Goal: Information Seeking & Learning: Learn about a topic

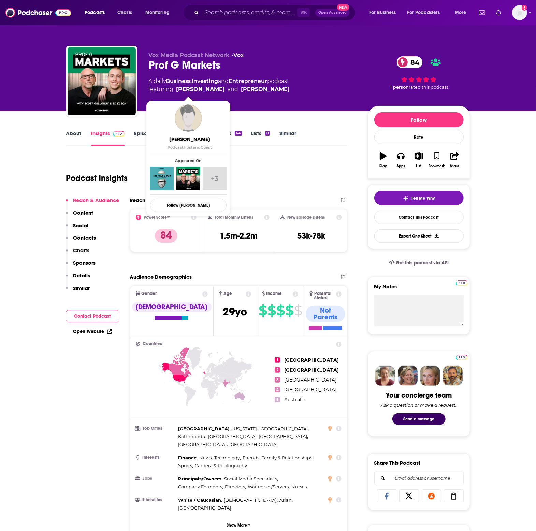
drag, startPoint x: 264, startPoint y: 90, endPoint x: 177, endPoint y: 89, distance: 86.7
click at [177, 89] on span "featuring Ed Elson and Scott Galloway" at bounding box center [219, 89] width 141 height 8
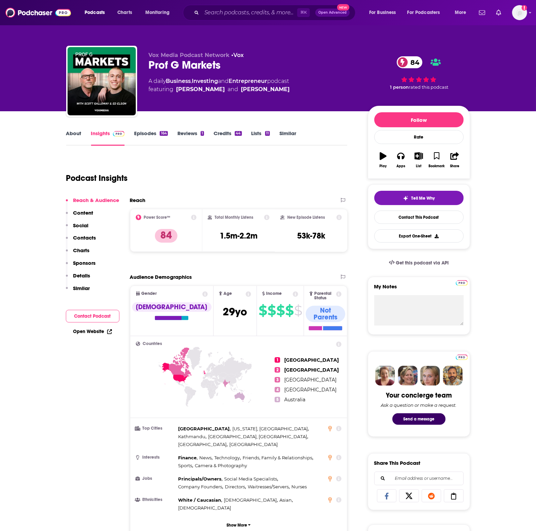
copy span "Ed Elson and Scott Galloway"
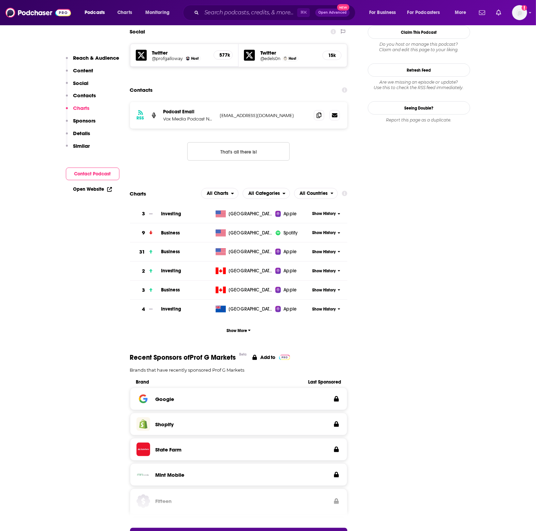
scroll to position [533, 0]
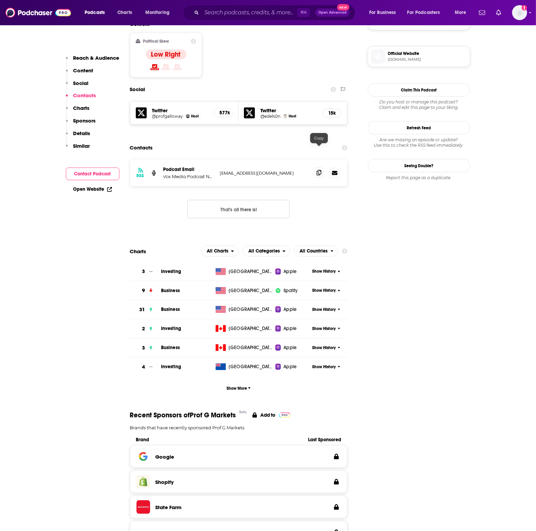
click at [320, 170] on icon at bounding box center [319, 172] width 5 height 5
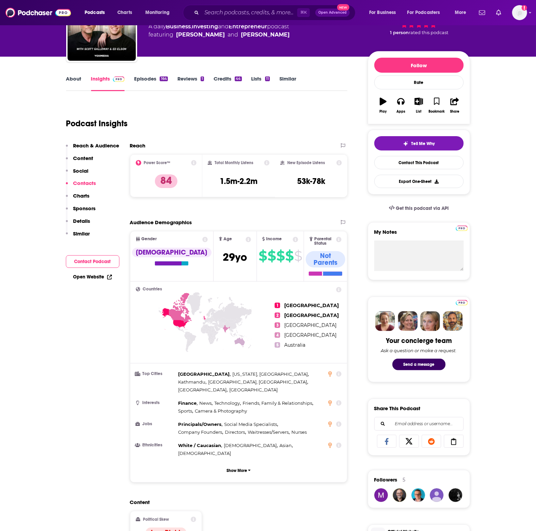
scroll to position [0, 0]
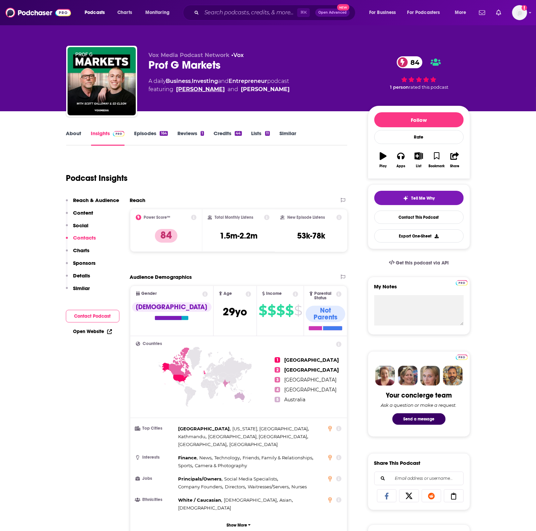
drag, startPoint x: 190, startPoint y: 89, endPoint x: 125, endPoint y: 0, distance: 110.4
drag, startPoint x: 150, startPoint y: 67, endPoint x: 222, endPoint y: 66, distance: 72.7
click at [222, 66] on div "Prof G Markets 84" at bounding box center [253, 64] width 208 height 13
copy h2 "Prof G Markets"
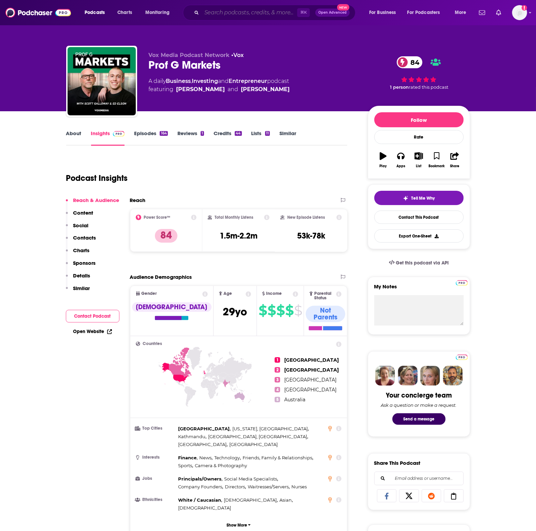
click at [233, 15] on input "Search podcasts, credits, & more..." at bounding box center [250, 12] width 96 height 11
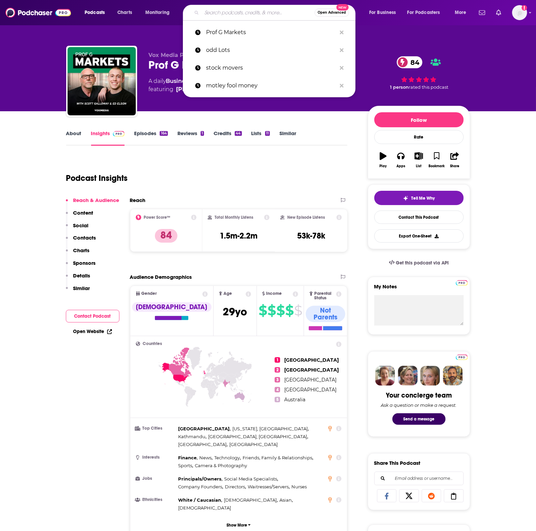
paste input "商业就是设计"
type input "商业就是设计"
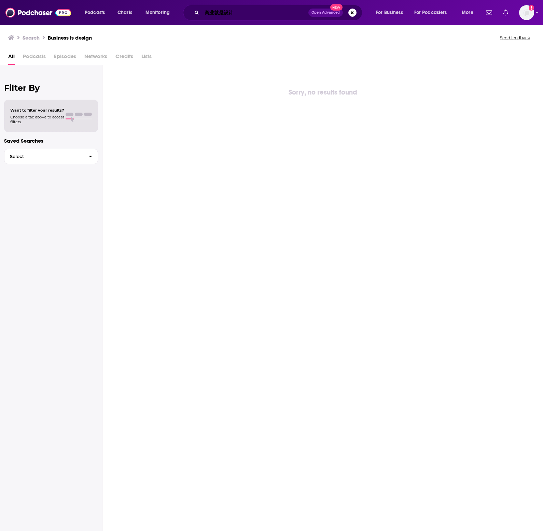
click at [236, 15] on input "商业就是设计" at bounding box center [255, 12] width 107 height 11
click at [236, 15] on input "商业就是设计" at bounding box center [255, 12] width 106 height 11
paste input "样"
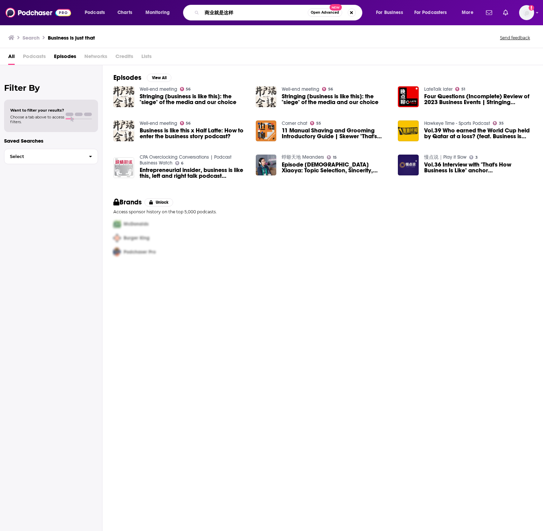
drag, startPoint x: 216, startPoint y: 14, endPoint x: 243, endPoint y: 16, distance: 27.1
click at [243, 15] on input "商业就是这样" at bounding box center [255, 12] width 106 height 11
type input "商业"
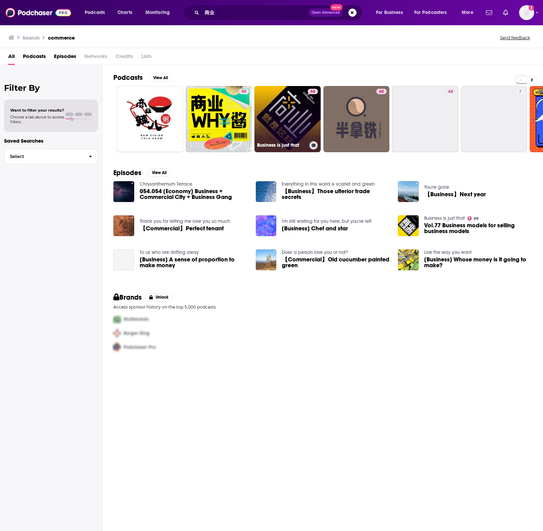
click at [279, 123] on link "68 Business is just that" at bounding box center [287, 119] width 66 height 66
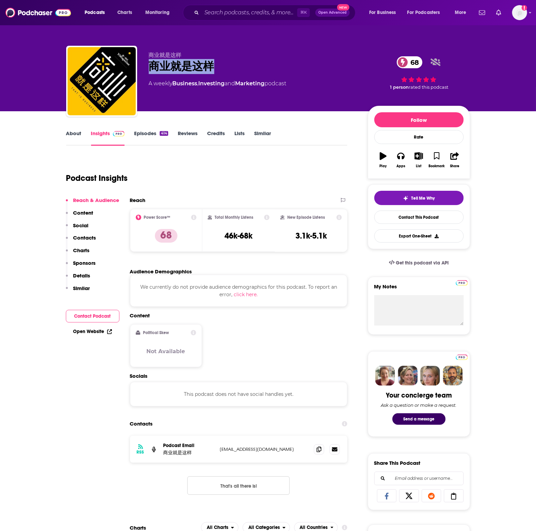
drag, startPoint x: 230, startPoint y: 71, endPoint x: 144, endPoint y: 69, distance: 86.1
click at [144, 69] on div "商业就是这样 商业就是这样 68 A weekly Business , Investing and Marketing podcast 68 1 perso…" at bounding box center [268, 83] width 404 height 74
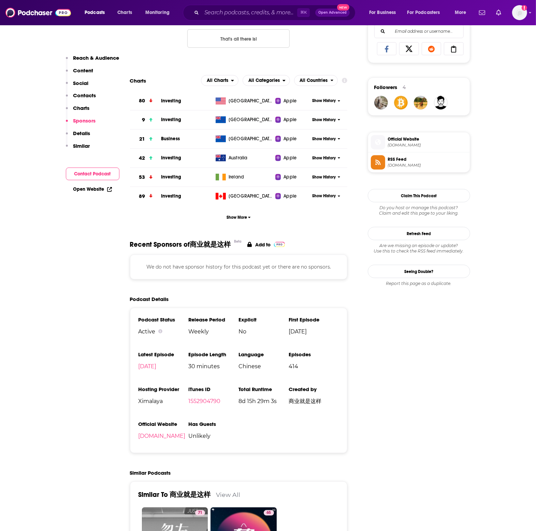
scroll to position [278, 0]
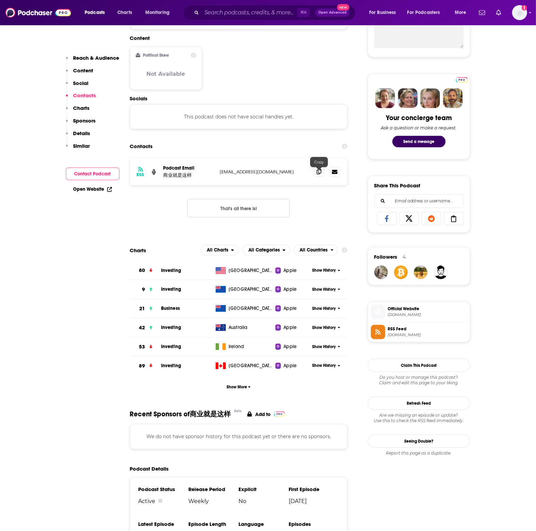
click at [318, 173] on icon at bounding box center [319, 171] width 5 height 5
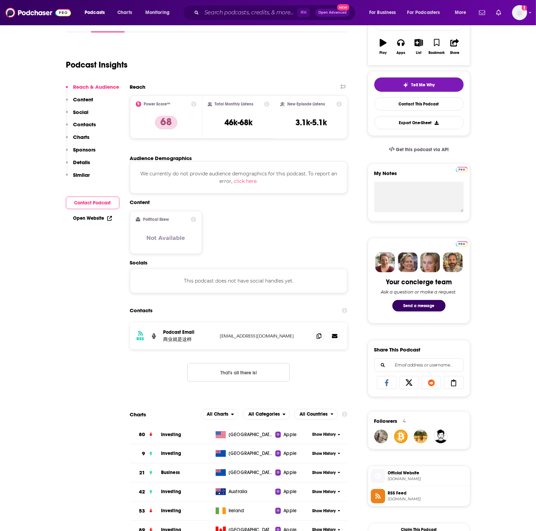
scroll to position [0, 0]
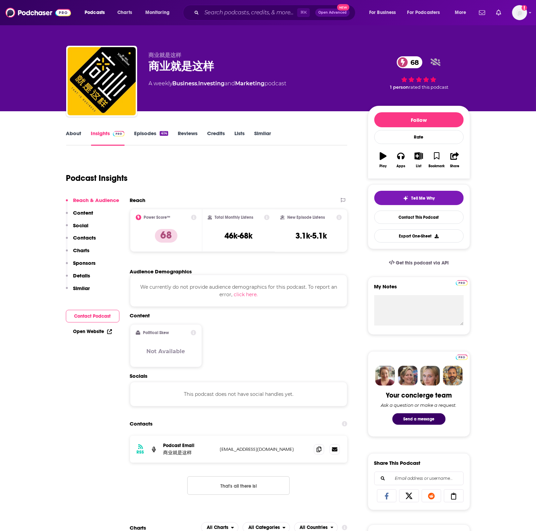
click at [72, 132] on font "About" at bounding box center [73, 133] width 15 height 6
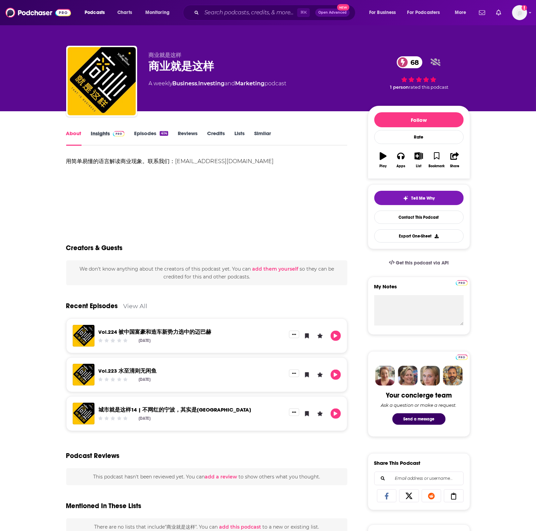
click at [127, 141] on div "Insights" at bounding box center [112, 138] width 43 height 16
click at [119, 138] on link "Insights" at bounding box center [108, 138] width 34 height 16
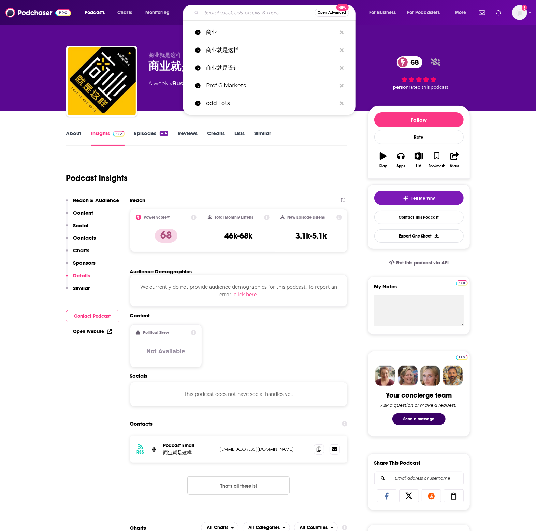
click at [221, 10] on input "Search podcasts, credits, & more..." at bounding box center [258, 12] width 113 height 11
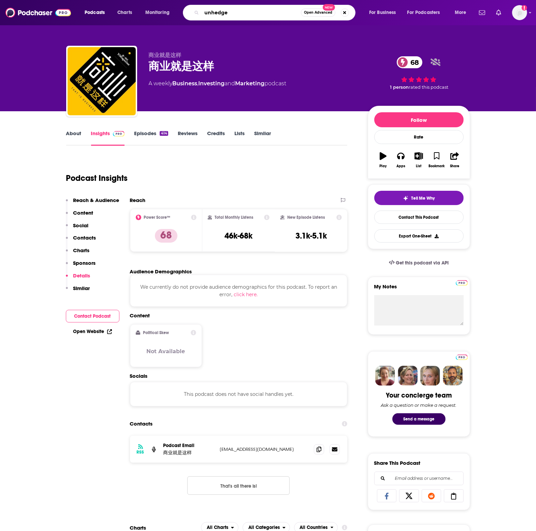
type input "unhedged"
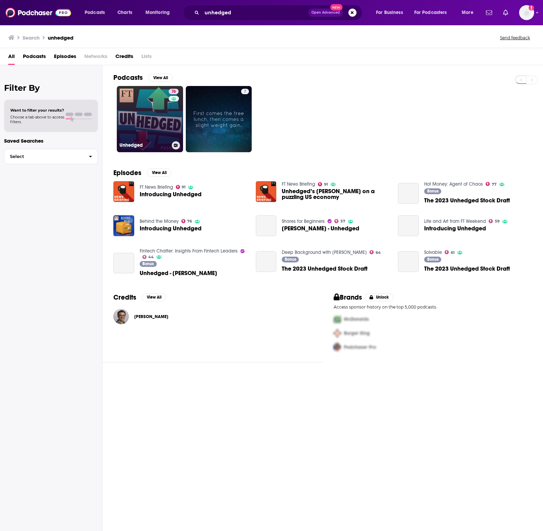
click at [148, 125] on link "76 Unhedged" at bounding box center [150, 119] width 66 height 66
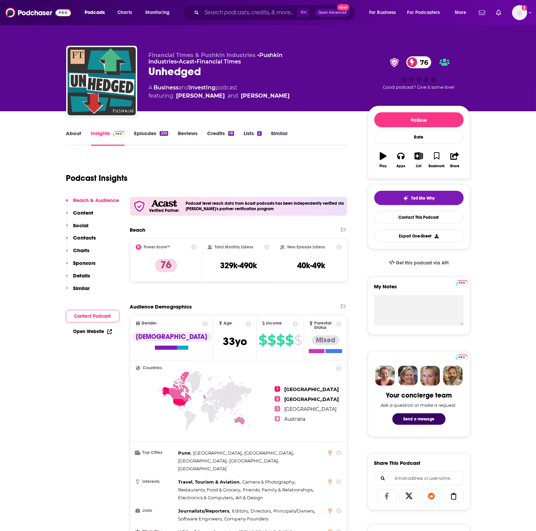
drag, startPoint x: 284, startPoint y: 97, endPoint x: 177, endPoint y: 99, distance: 107.9
click at [177, 99] on div "A Business and Investing podcast featuring Katie Martin and Robert Armstrong" at bounding box center [253, 92] width 208 height 16
copy span "Katie Martin and Robert Armstrong"
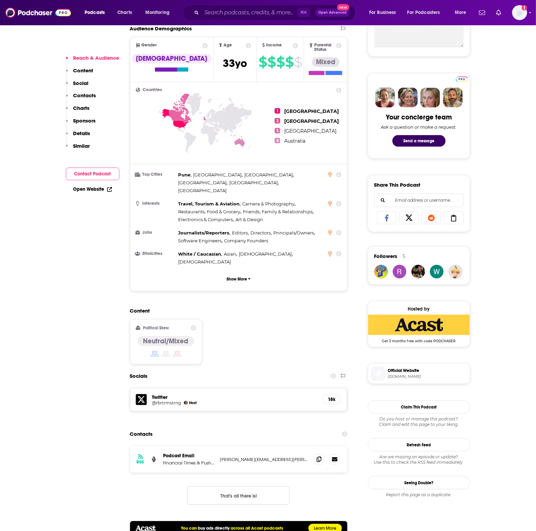
scroll to position [450, 0]
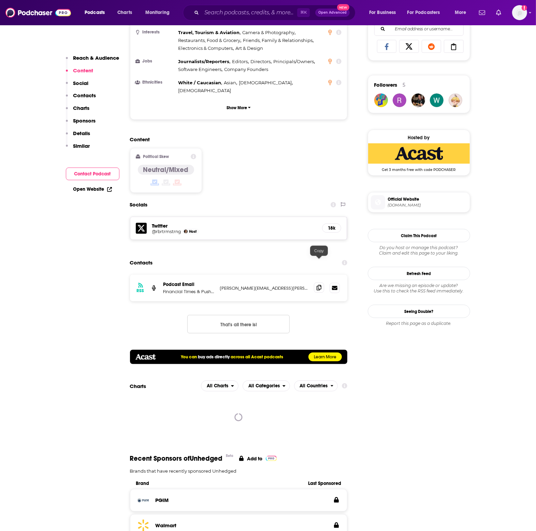
click at [320, 285] on icon at bounding box center [319, 287] width 5 height 5
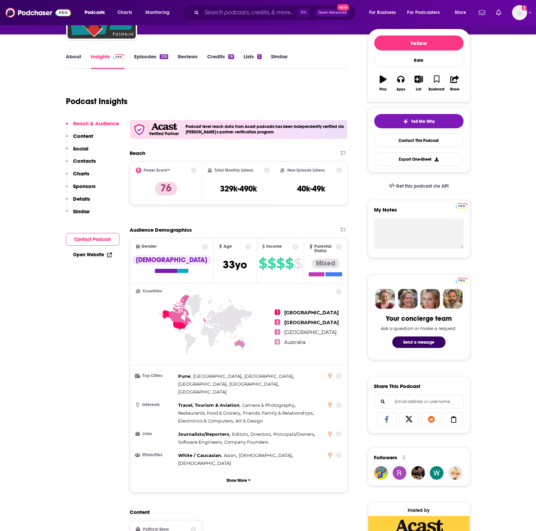
scroll to position [0, 0]
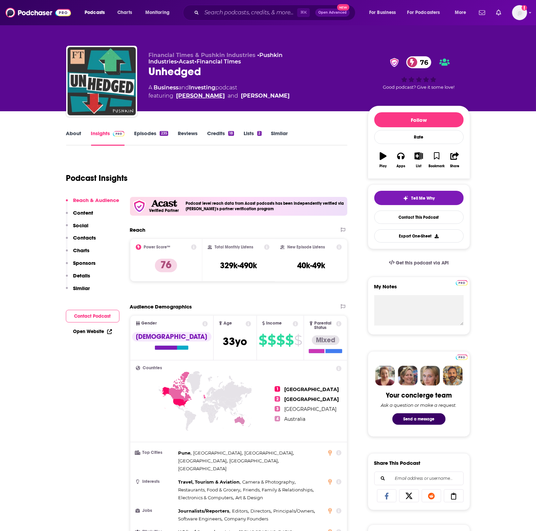
click at [197, 96] on link "Katie Martin" at bounding box center [201, 96] width 49 height 8
click at [257, 98] on link "Robert Armstrong" at bounding box center [265, 96] width 49 height 8
click at [214, 14] on input "Search podcasts, credits, & more..." at bounding box center [250, 12] width 96 height 11
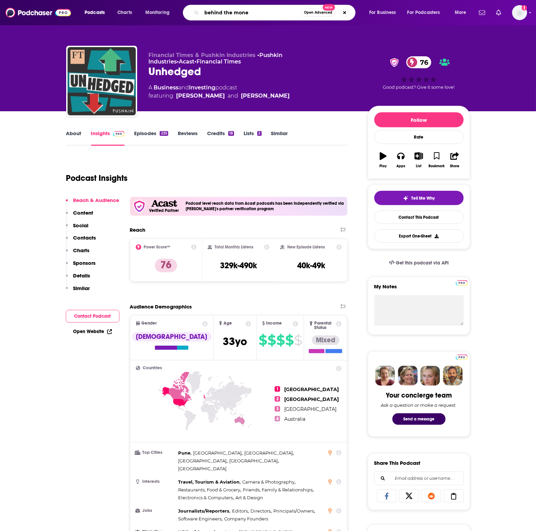
type input "behind the money"
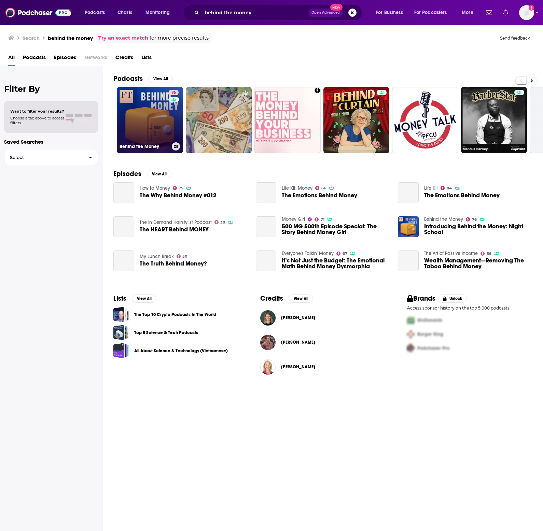
click at [149, 117] on link "76 Behind the Money" at bounding box center [150, 120] width 66 height 66
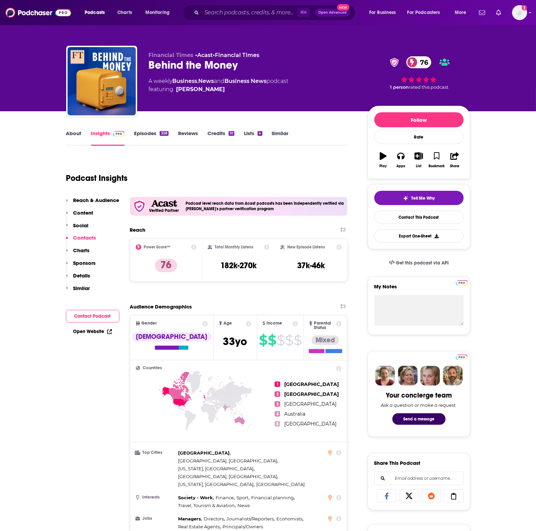
click at [254, 83] on link "Business News" at bounding box center [246, 81] width 42 height 6
click at [206, 90] on link "Michela Tindera" at bounding box center [201, 89] width 49 height 8
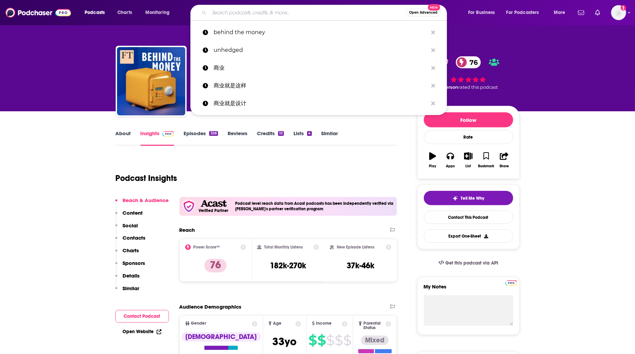
click at [291, 13] on input "Search podcasts, credits, & more..." at bounding box center [307, 12] width 197 height 11
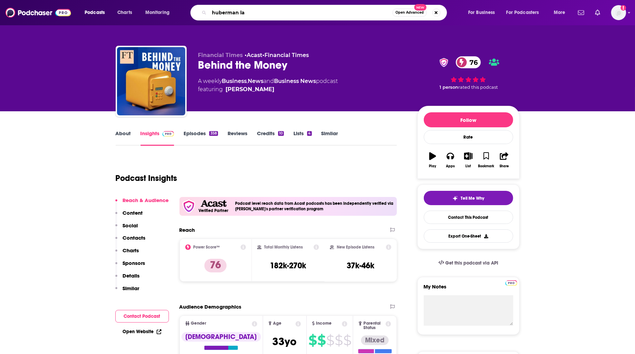
type input "huberman lab"
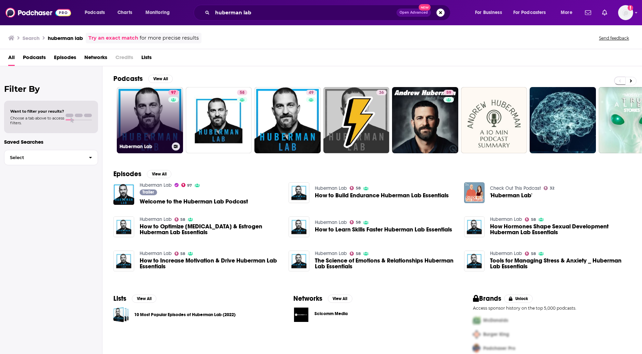
click at [144, 121] on link "97 Huberman Lab" at bounding box center [150, 120] width 66 height 66
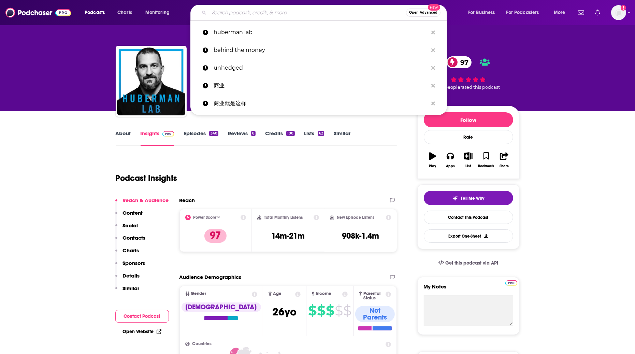
click at [252, 13] on input "Search podcasts, credits, & more..." at bounding box center [307, 12] width 197 height 11
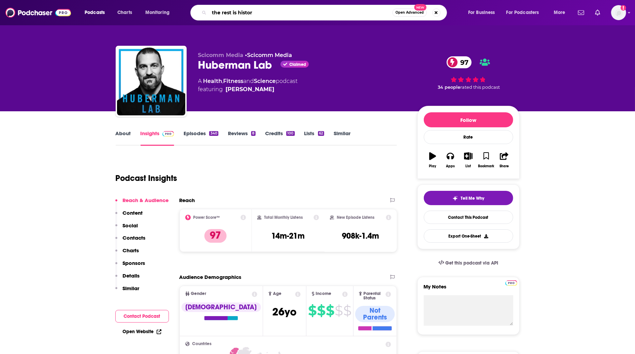
type input "the rest is history"
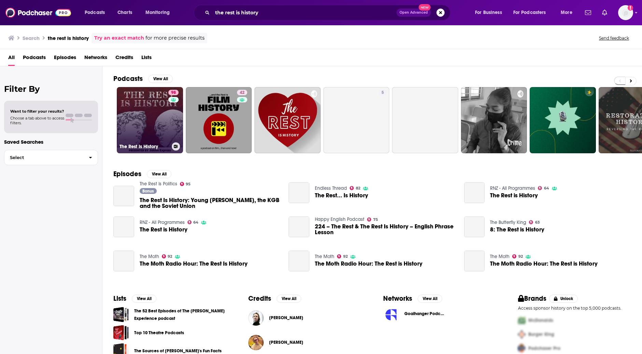
click at [150, 124] on link "98 The Rest Is History" at bounding box center [150, 120] width 66 height 66
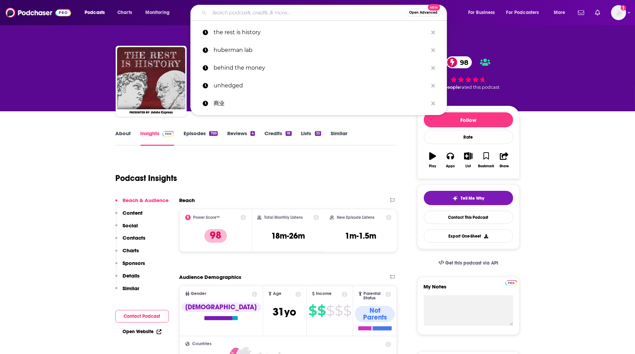
click at [235, 13] on input "Search podcasts, credits, & more..." at bounding box center [307, 12] width 197 height 11
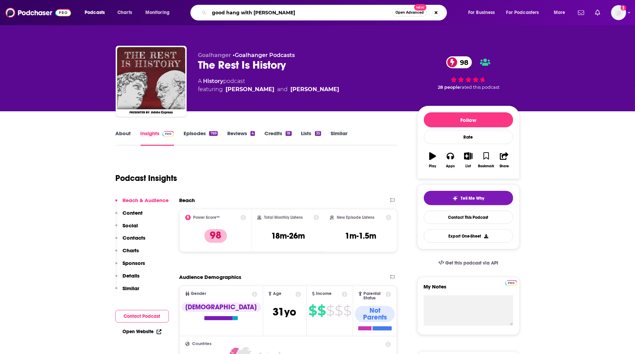
type input "good hang with amy"
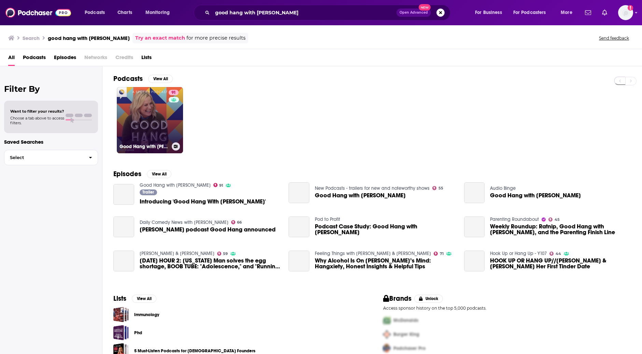
click at [148, 122] on link "91 Good Hang with Amy Poehler" at bounding box center [150, 120] width 66 height 66
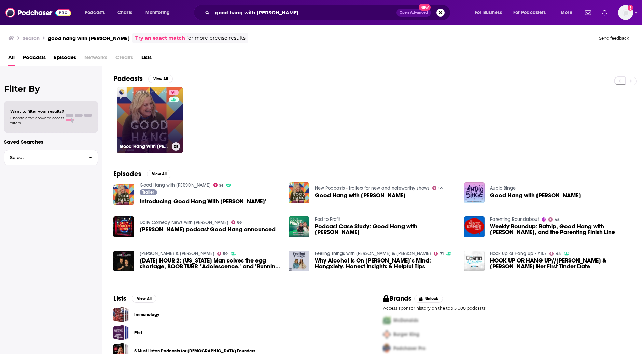
click at [143, 120] on link "91 Good Hang with Amy Poehler" at bounding box center [150, 120] width 66 height 66
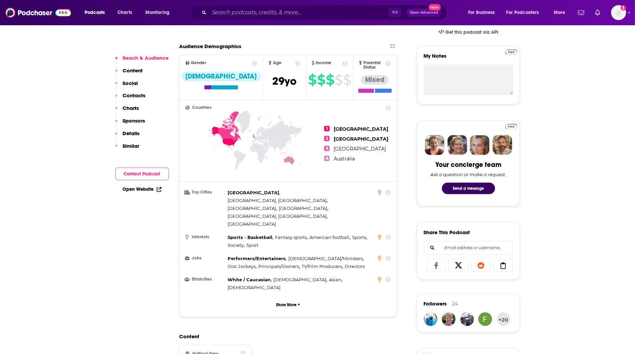
scroll to position [346, 0]
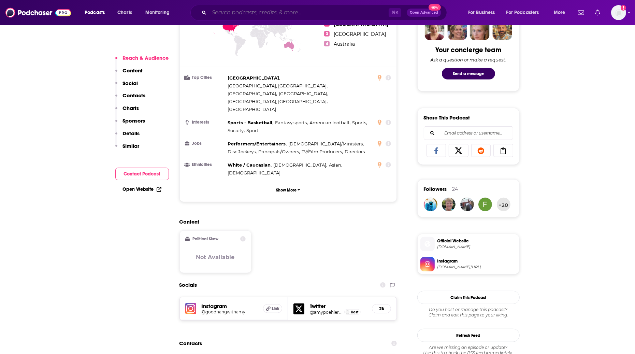
click at [230, 13] on input "Search podcasts, credits, & more..." at bounding box center [299, 12] width 180 height 11
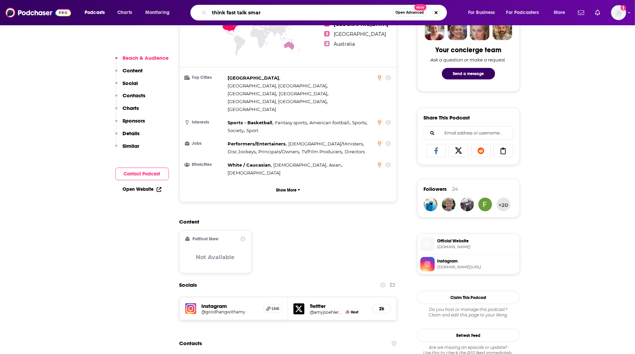
type input "think fast talk smart"
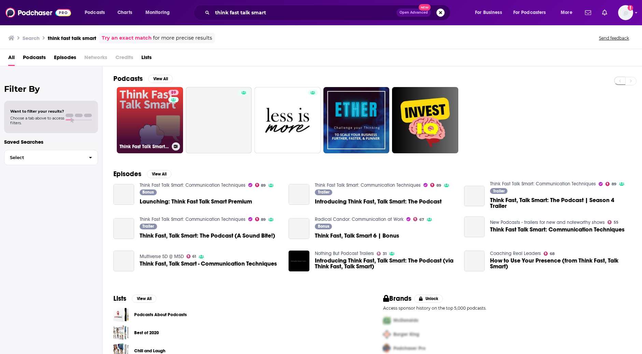
click at [157, 131] on link "89 Think Fast Talk Smart: Communication Techniques" at bounding box center [150, 120] width 66 height 66
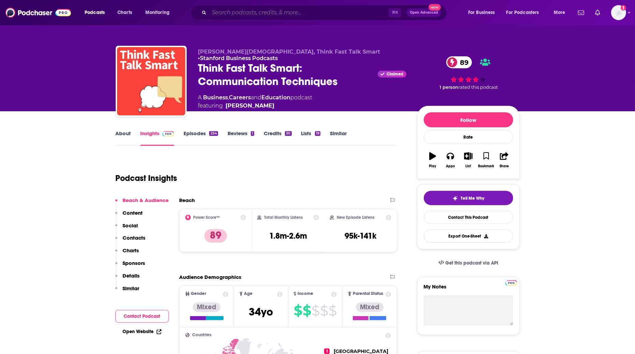
click at [261, 13] on input "Search podcasts, credits, & more..." at bounding box center [299, 12] width 180 height 11
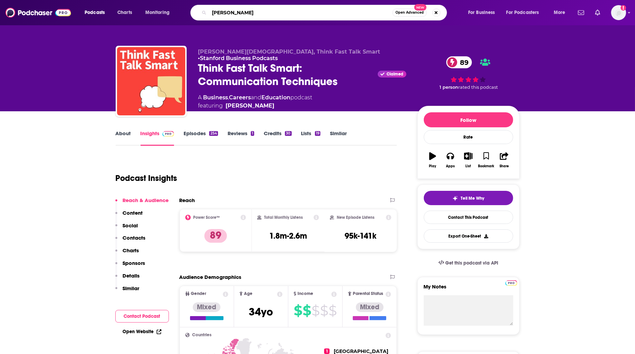
type input "mel robbins"
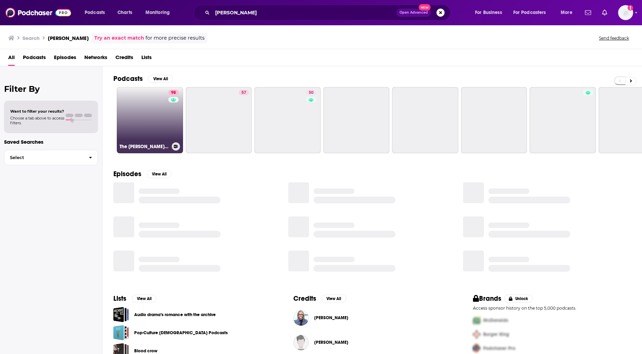
click at [146, 118] on link "98 The Mel Robbins Podcast" at bounding box center [150, 120] width 66 height 66
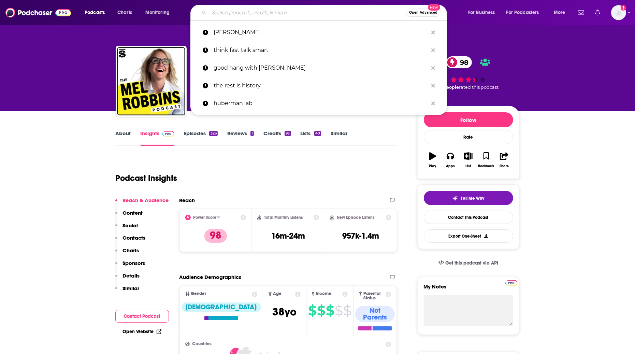
click at [257, 13] on input "Search podcasts, credits, & more..." at bounding box center [307, 12] width 197 height 11
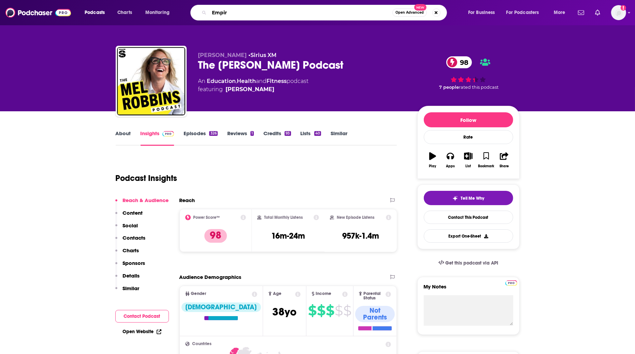
type input "Empire"
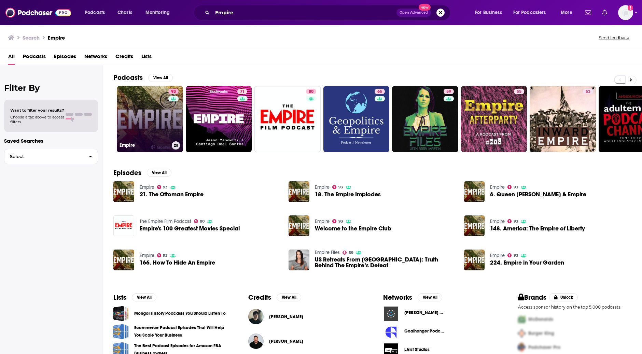
click at [166, 117] on link "93 Empire" at bounding box center [150, 119] width 66 height 66
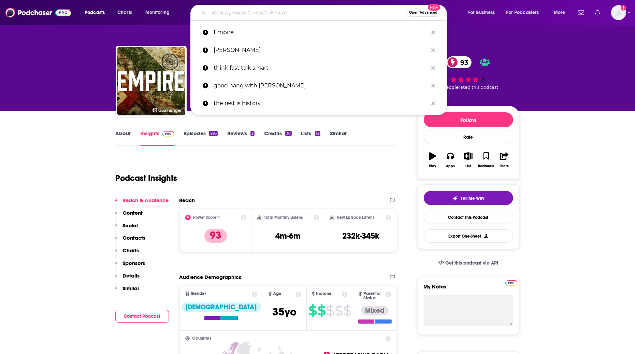
click at [250, 12] on input "Search podcasts, credits, & more..." at bounding box center [307, 12] width 197 height 11
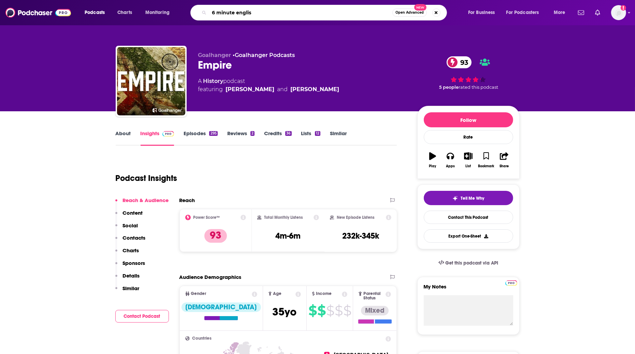
type input "6 minute english"
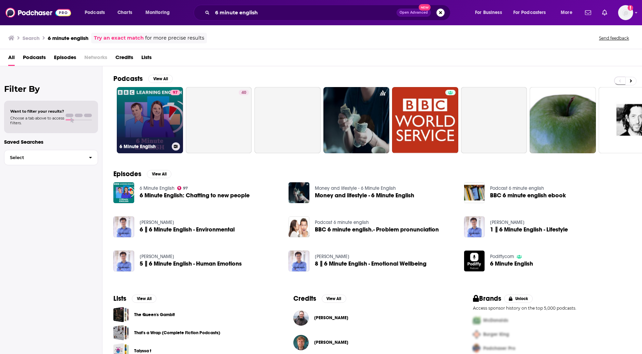
click at [155, 124] on link "97 6 Minute English" at bounding box center [150, 120] width 66 height 66
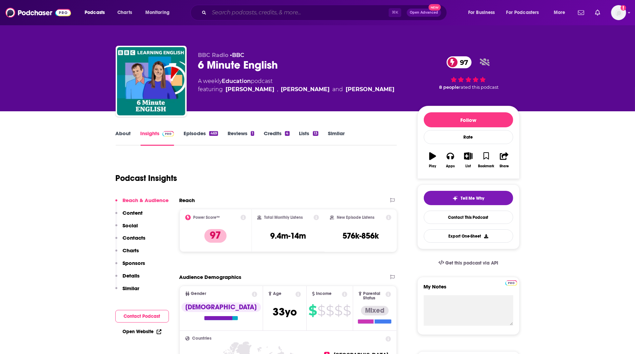
click at [255, 12] on input "Search podcasts, credits, & more..." at bounding box center [299, 12] width 180 height 11
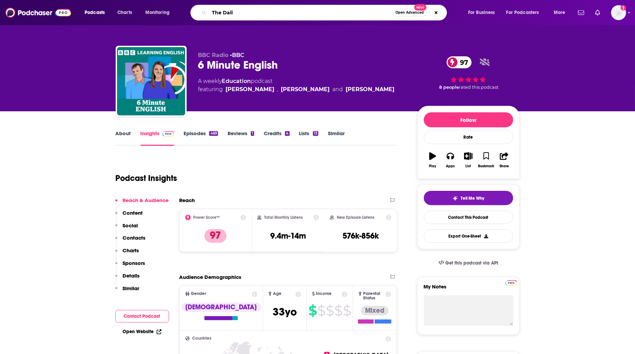
type input "The Daily"
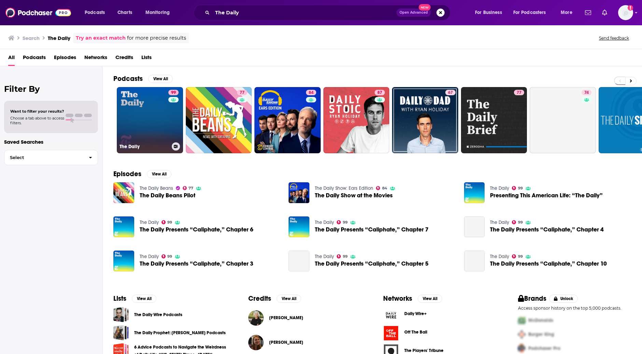
click at [150, 132] on link "99 The Daily" at bounding box center [150, 120] width 66 height 66
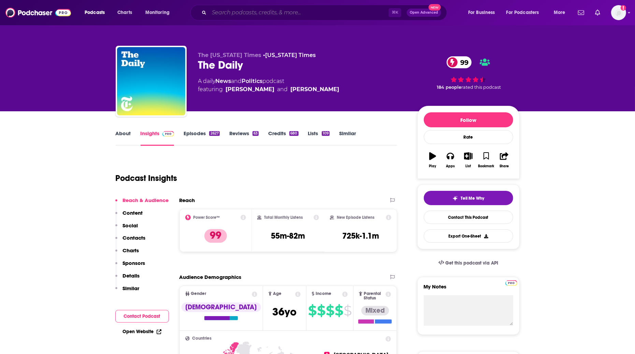
click at [249, 13] on input "Search podcasts, credits, & more..." at bounding box center [299, 12] width 180 height 11
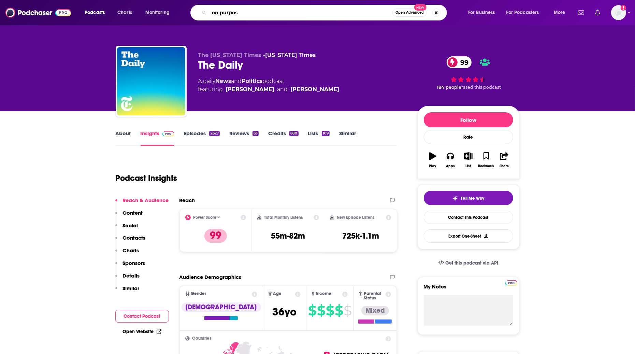
type input "on purpose"
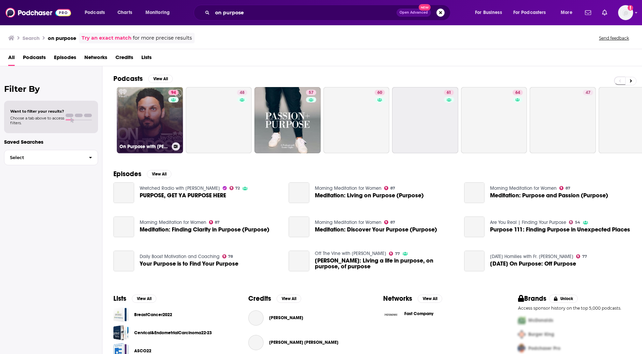
click at [143, 120] on link "94 On Purpose with Jay Shetty" at bounding box center [150, 120] width 66 height 66
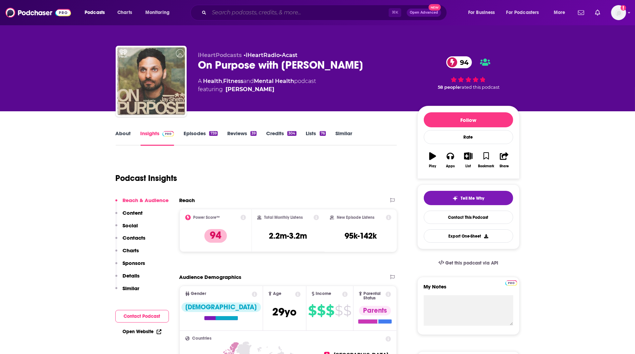
click at [282, 13] on input "Search podcasts, credits, & more..." at bounding box center [299, 12] width 180 height 11
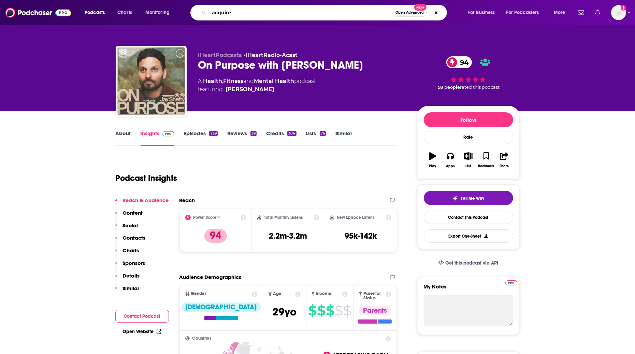
type input "acquired"
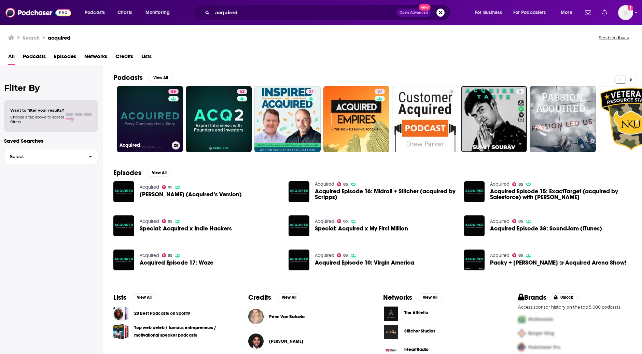
click at [156, 115] on link "85 Acquired" at bounding box center [150, 119] width 66 height 66
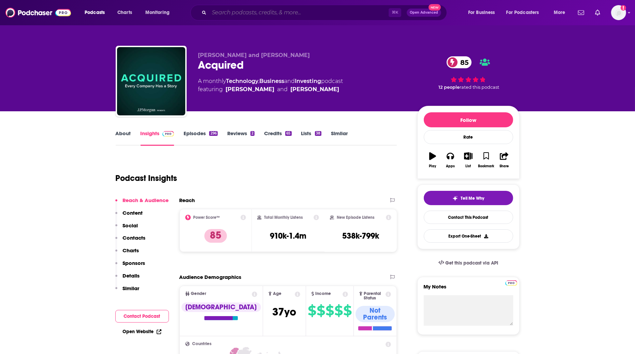
click at [292, 12] on input "Search podcasts, credits, & more..." at bounding box center [299, 12] width 180 height 11
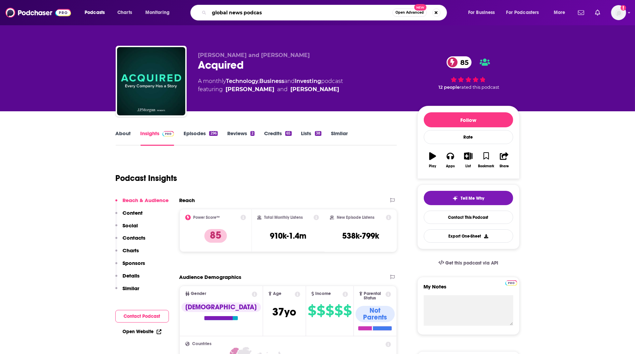
type input "global news podcast"
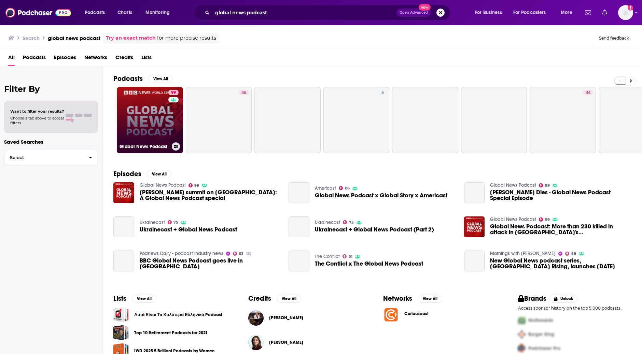
click at [151, 134] on link "99 Global News Podcast" at bounding box center [150, 120] width 66 height 66
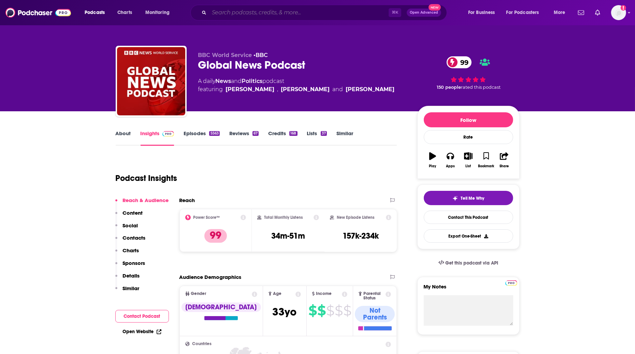
click at [230, 12] on input "Search podcasts, credits, & more..." at bounding box center [299, 12] width 180 height 11
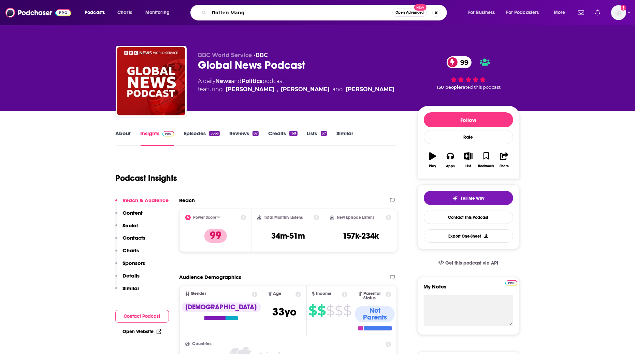
type input "Rotten Mango"
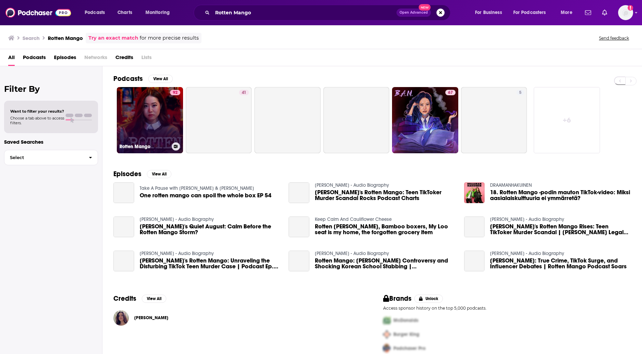
click at [146, 119] on link "92 Rotten Mango" at bounding box center [150, 120] width 66 height 66
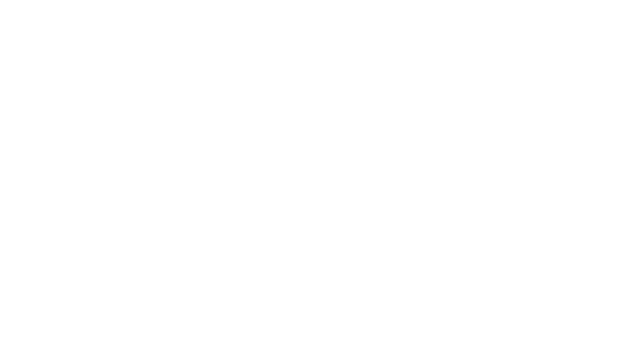
click at [151, 94] on body "Privacy Preference Centre Your Privacy Strictly Necessary Cookies Functional Co…" at bounding box center [321, 177] width 642 height 354
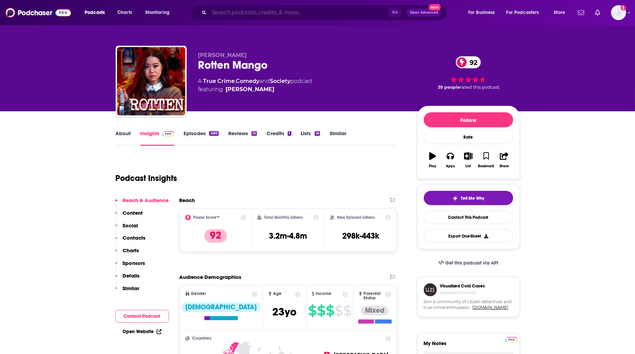
click at [311, 15] on input "Search podcasts, credits, & more..." at bounding box center [299, 12] width 180 height 11
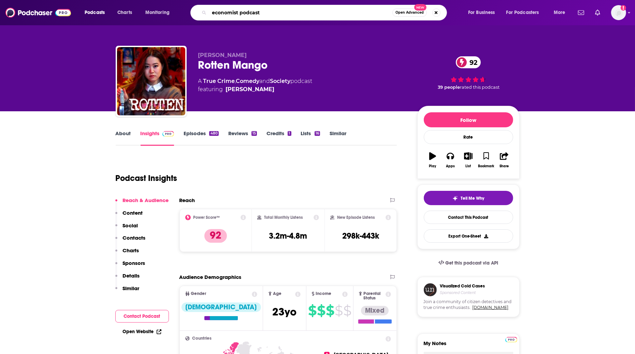
type input "economist podcasts"
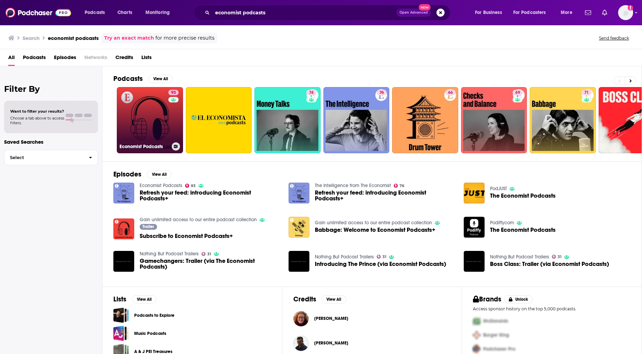
click at [156, 130] on link "93 Economist Podcasts" at bounding box center [150, 120] width 66 height 66
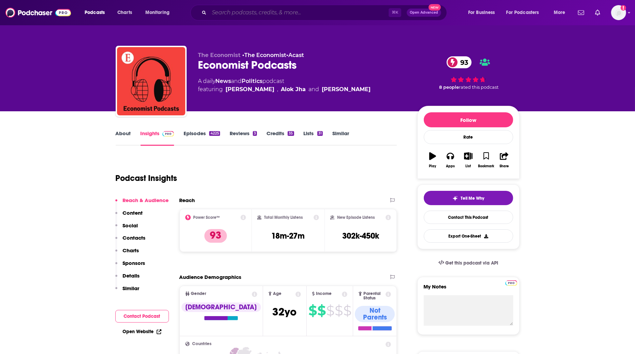
click at [271, 12] on input "Search podcasts, credits, & more..." at bounding box center [299, 12] width 180 height 11
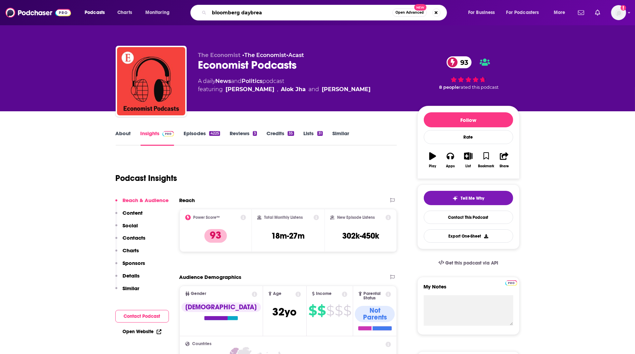
type input "bloomberg daybreak"
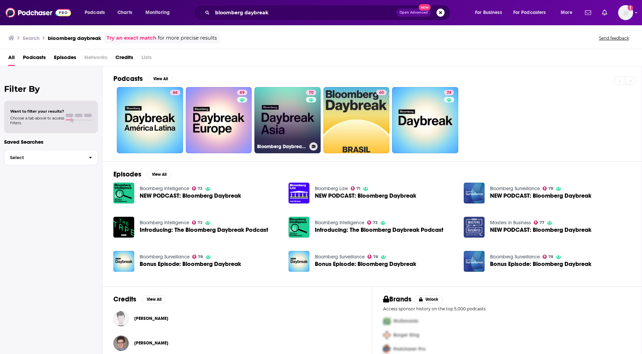
click at [288, 131] on link "70 Bloomberg Daybreak: Asia Edition" at bounding box center [287, 120] width 66 height 66
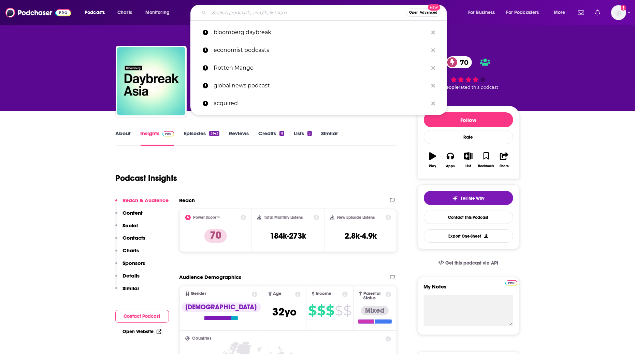
click at [240, 11] on input "Search podcasts, credits, & more..." at bounding box center [307, 12] width 197 height 11
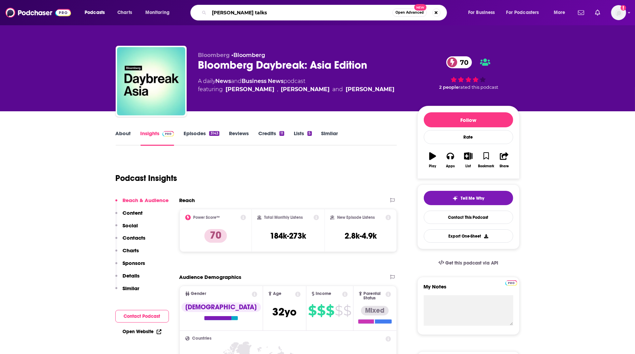
type input "ted talks"
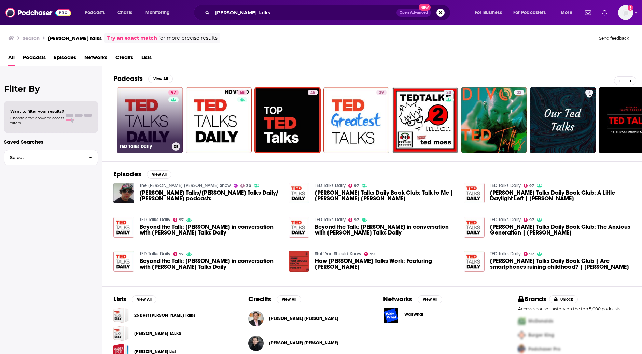
click at [146, 124] on link "97 TED Talks Daily" at bounding box center [150, 120] width 66 height 66
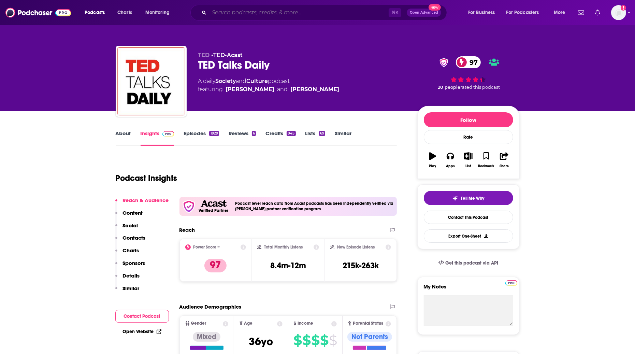
click at [301, 10] on input "Search podcasts, credits, & more..." at bounding box center [299, 12] width 180 height 11
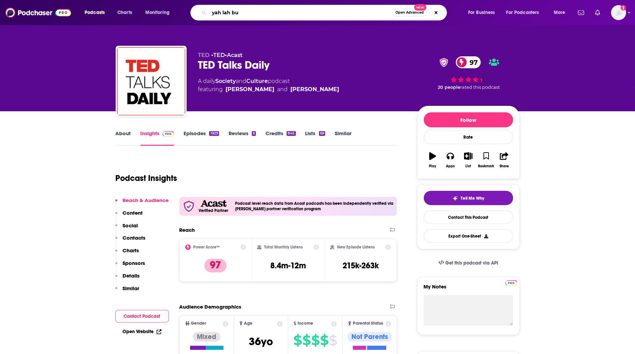
type input "yah lah but"
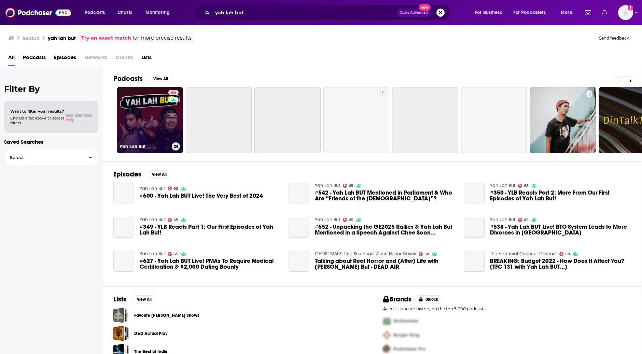
click at [169, 128] on div "65" at bounding box center [174, 116] width 12 height 53
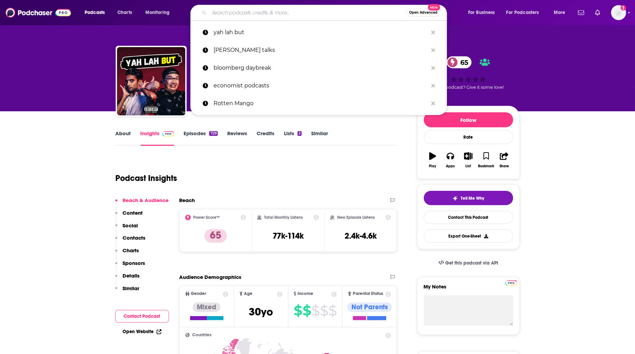
click at [286, 16] on input "Search podcasts, credits, & more..." at bounding box center [307, 12] width 197 height 11
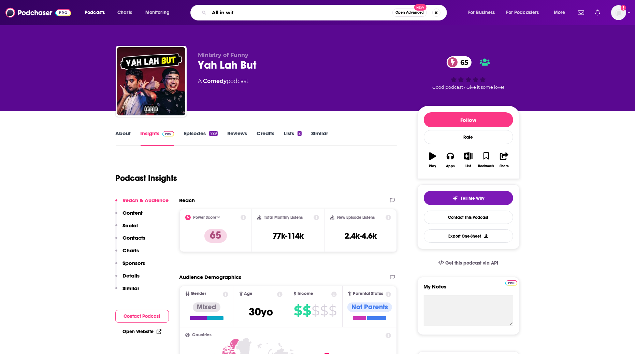
type input "All in with"
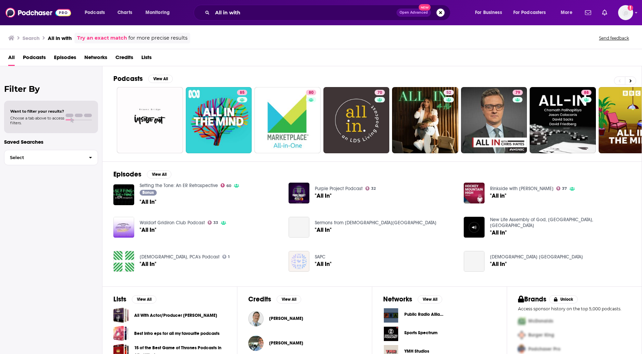
click at [253, 18] on div "All in with Open Advanced New" at bounding box center [322, 13] width 257 height 16
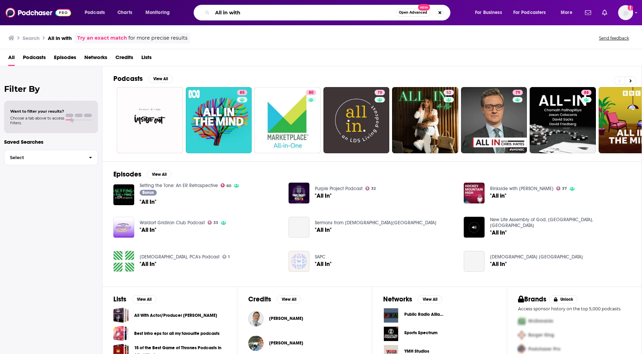
click at [258, 15] on input "All in with" at bounding box center [303, 12] width 183 height 11
type input "All in with chamath"
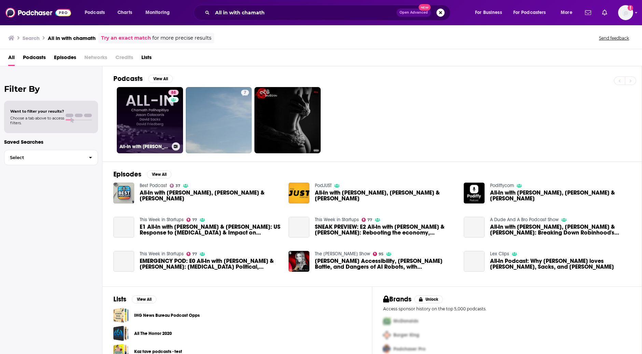
click at [135, 117] on link "88 All-In with Chamath, Jason, Sacks & Friedberg" at bounding box center [150, 120] width 66 height 66
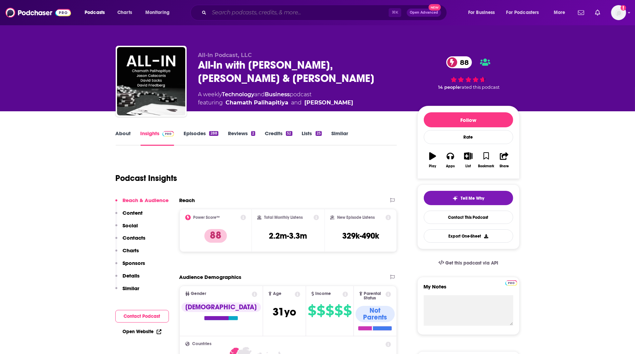
click at [340, 12] on input "Search podcasts, credits, & more..." at bounding box center [299, 12] width 180 height 11
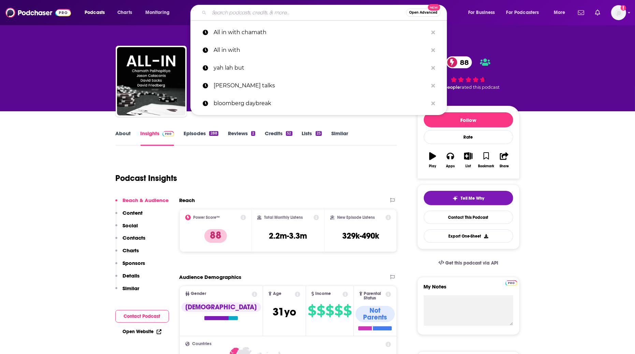
paste input "天真不天真"
type input "天真不天真"
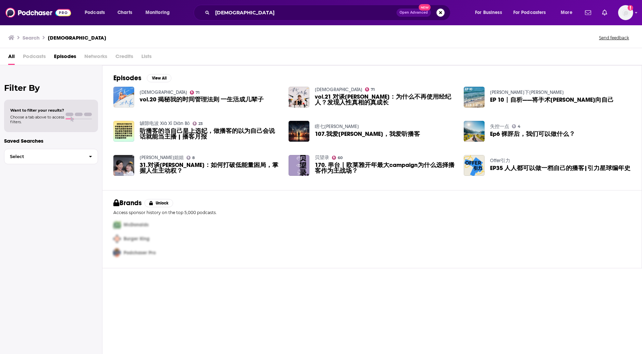
click at [123, 96] on img "vol.20 揭秘我的时间管理法则 一生活成几辈子" at bounding box center [123, 97] width 21 height 21
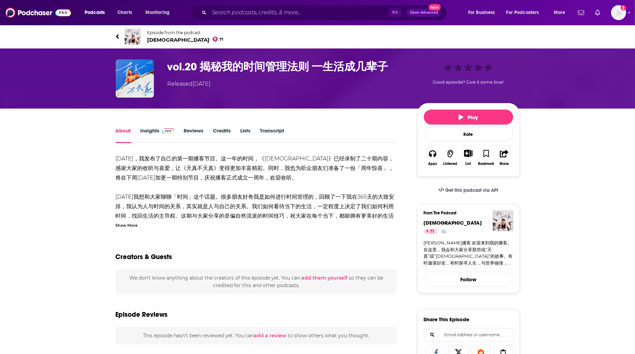
click at [131, 38] on img at bounding box center [133, 36] width 16 height 16
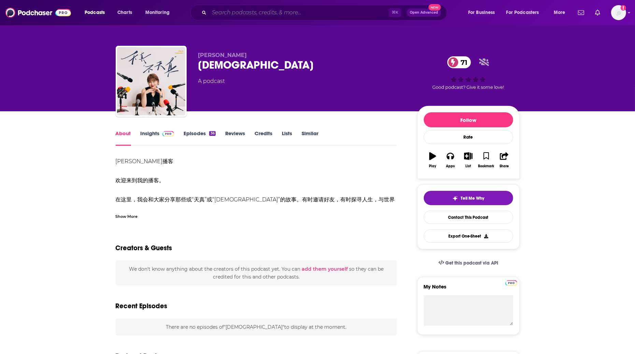
click at [240, 14] on input "Search podcasts, credits, & more..." at bounding box center [299, 12] width 180 height 11
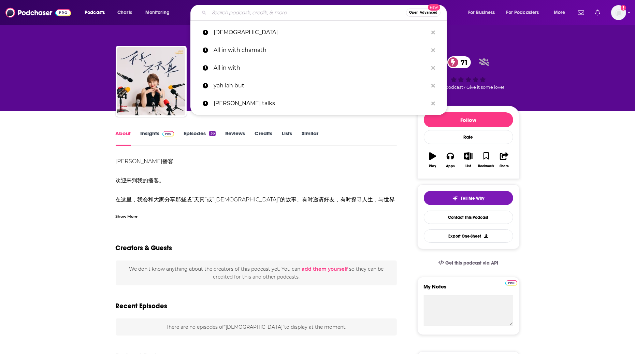
click at [240, 14] on input "Search podcasts, credits, & more..." at bounding box center [307, 12] width 197 height 11
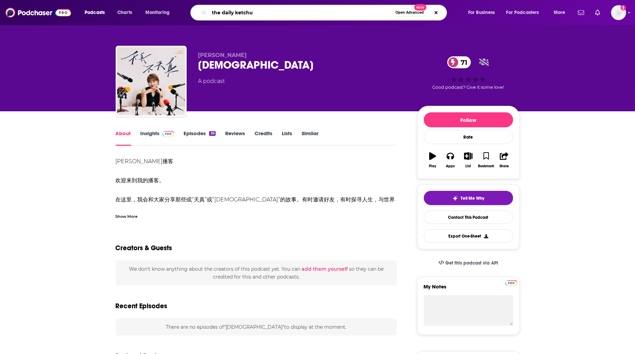
type input "the daily ketchup"
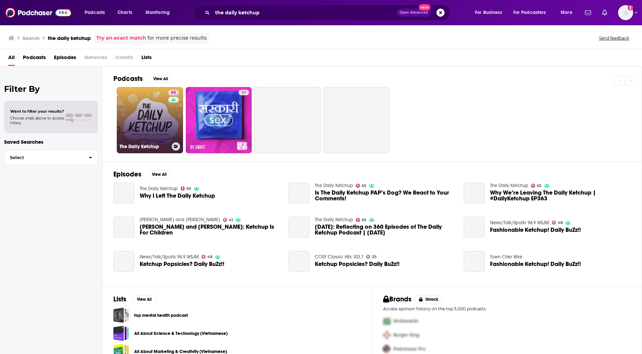
click at [147, 105] on link "65 The Daily Ketchup" at bounding box center [150, 120] width 66 height 66
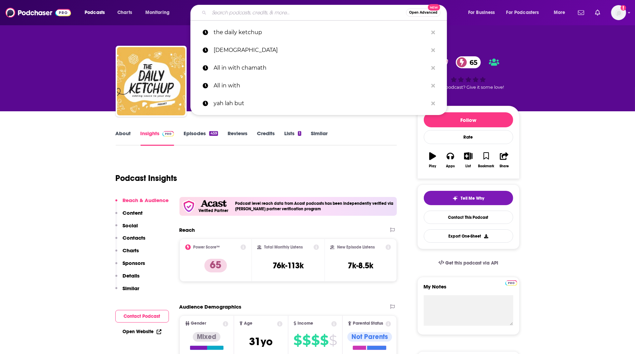
click at [271, 13] on input "Search podcasts, credits, & more..." at bounding box center [307, 12] width 197 height 11
paste input "声动早咖啡"
type input "声动早咖啡"
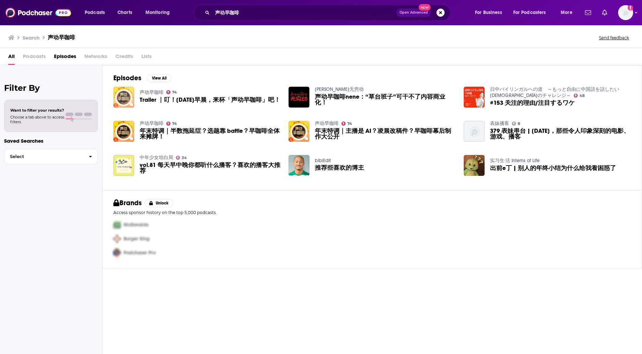
click at [125, 96] on img "Trailer ｜叮！下周一早晨，来杯「声动早咖啡」吧！" at bounding box center [123, 97] width 21 height 21
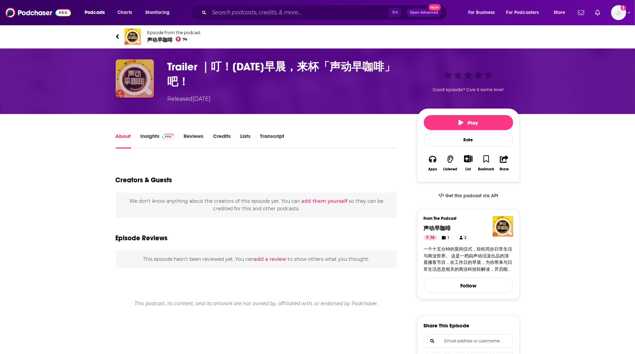
click at [145, 79] on img "Trailer ｜叮！下周一早晨，来杯「声动早咖啡」吧！" at bounding box center [135, 78] width 38 height 38
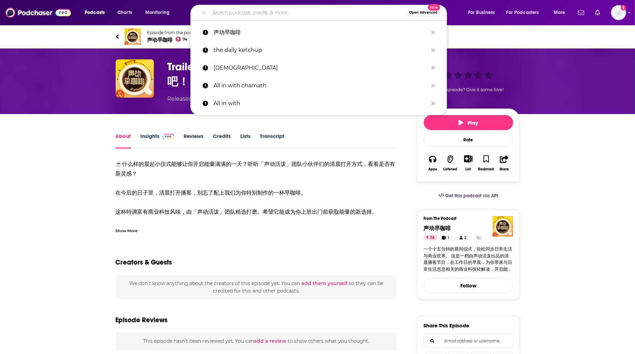
click at [247, 11] on input "Search podcasts, credits, & more..." at bounding box center [307, 12] width 197 height 11
paste input "岩中花述"
type input "岩中花述"
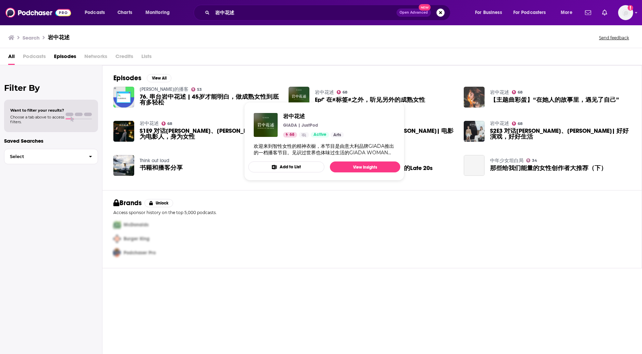
click at [319, 90] on link "岩中花述" at bounding box center [324, 92] width 19 height 6
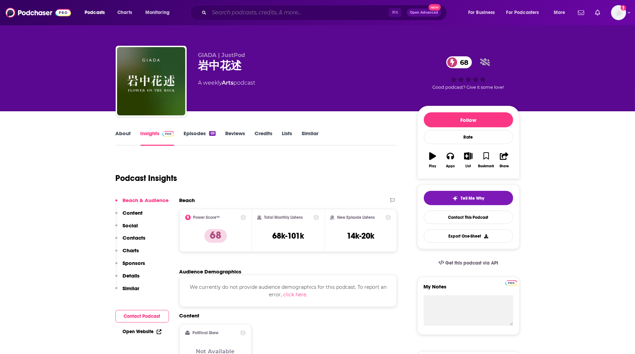
click at [307, 13] on input "Search podcasts, credits, & more..." at bounding box center [299, 12] width 180 height 11
paste input "人生五分熱"
type input "人生五分熱"
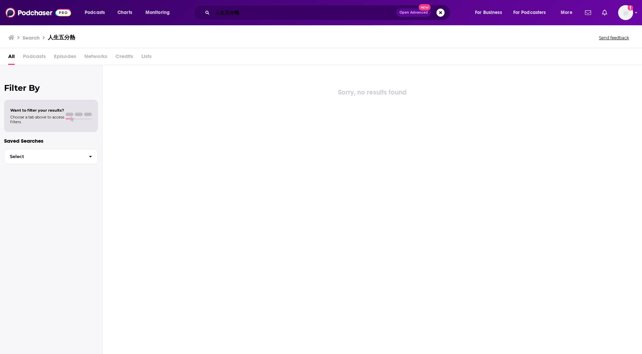
click at [262, 8] on input "人生五分熱" at bounding box center [304, 12] width 184 height 11
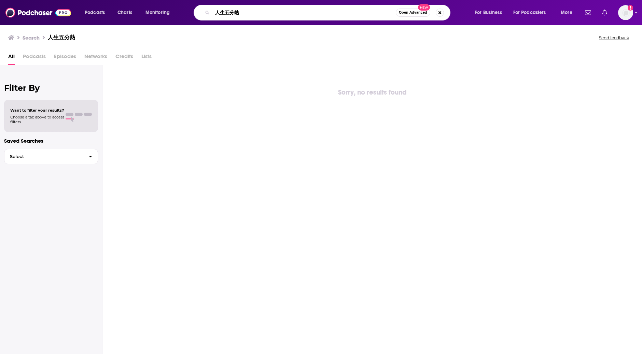
click at [262, 10] on input "人生五分熱" at bounding box center [303, 12] width 183 height 11
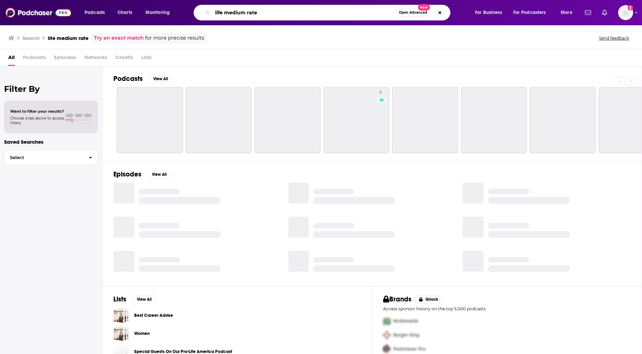
click at [261, 13] on input "life medium rate" at bounding box center [303, 12] width 183 height 11
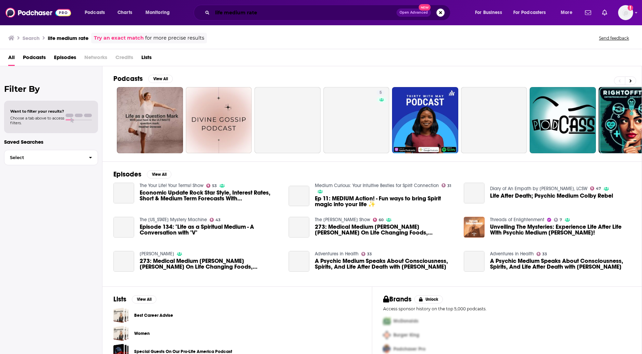
click at [261, 13] on input "life medium rate" at bounding box center [304, 12] width 184 height 11
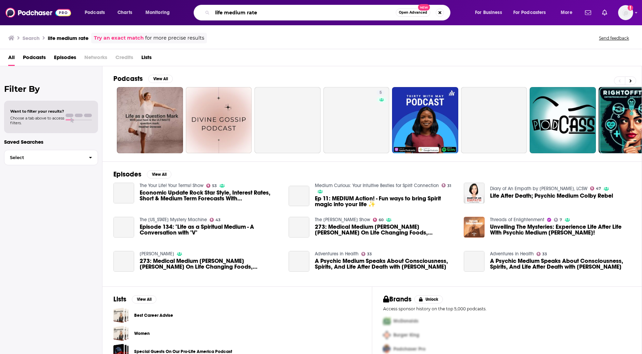
click at [261, 13] on input "life medium rate" at bounding box center [303, 12] width 183 height 11
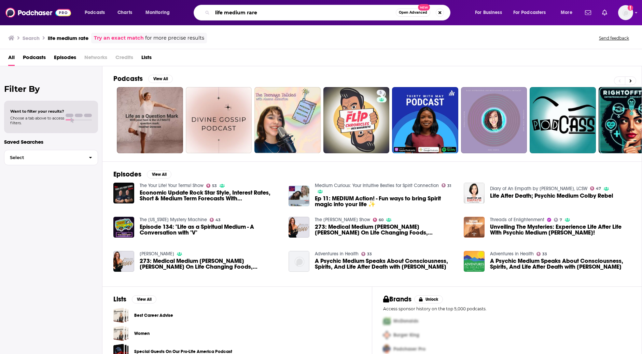
type input "life medium rare"
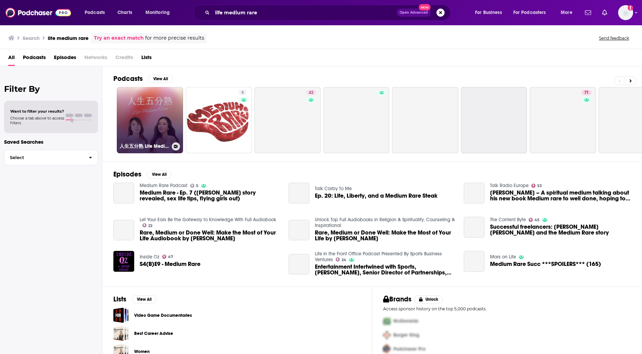
click at [166, 110] on link "人生五分熟 Life Medium Rare" at bounding box center [150, 120] width 66 height 66
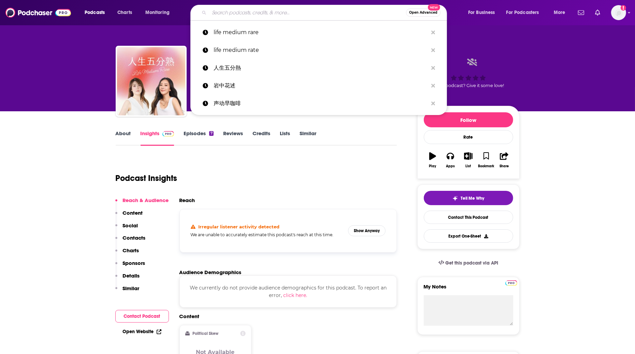
click at [279, 15] on input "Search podcasts, credits, & more..." at bounding box center [307, 12] width 197 height 11
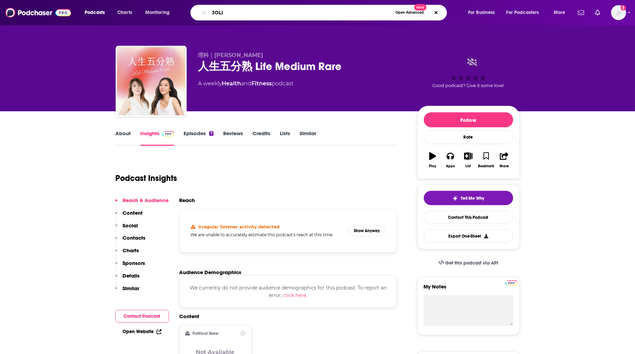
type input "JOLIN"
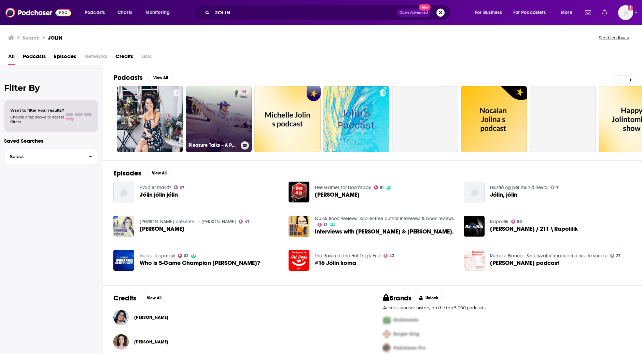
click at [200, 112] on link "44 Pleasure Talks－A Podcast by JOLIN" at bounding box center [219, 119] width 66 height 66
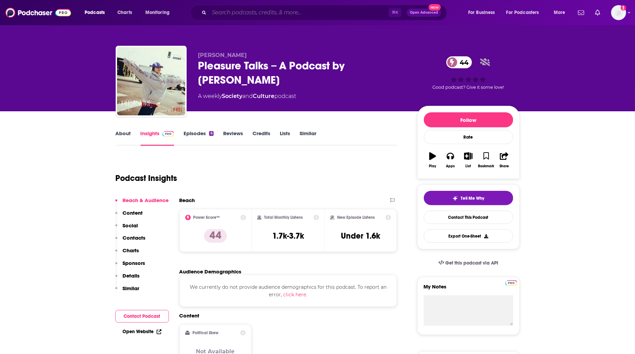
click at [296, 12] on input "Search podcasts, credits, & more..." at bounding box center [299, 12] width 180 height 11
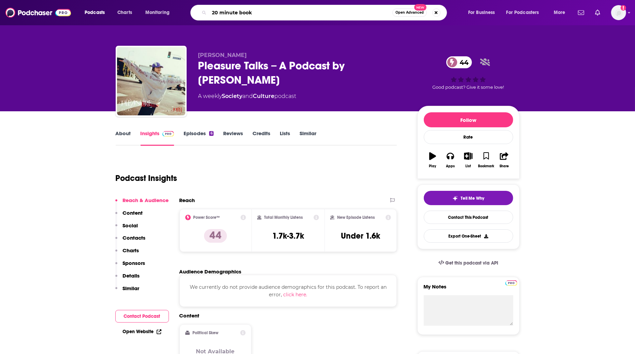
type input "20 minute books"
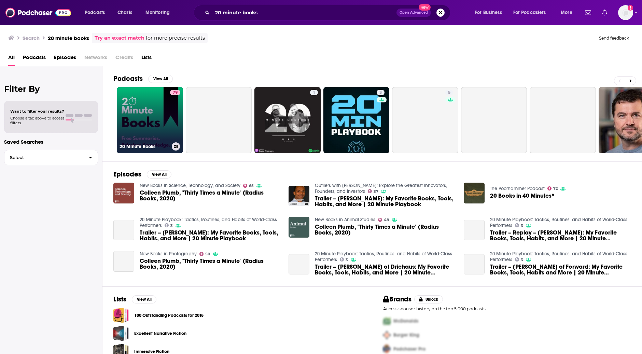
click at [132, 121] on link "79 20 Minute Books" at bounding box center [150, 120] width 66 height 66
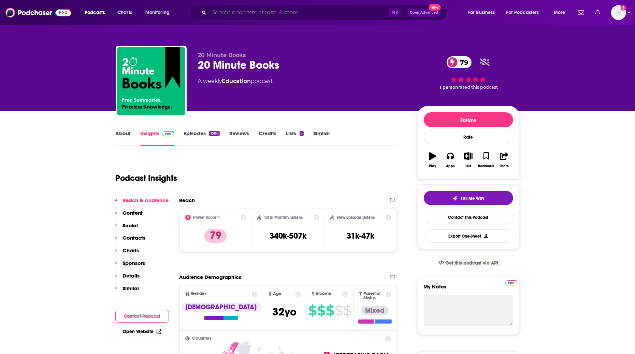
click at [261, 13] on input "Search podcasts, credits, & more..." at bounding box center [299, 12] width 180 height 11
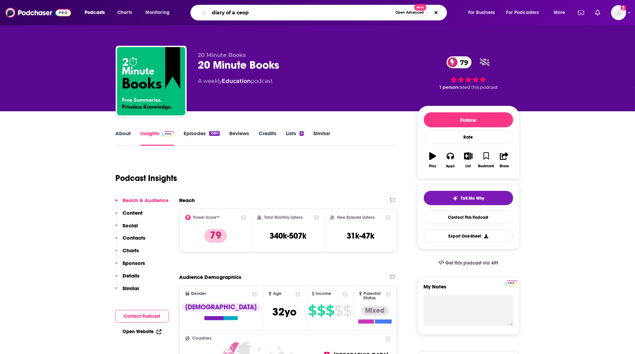
type input "diary of a ceo"
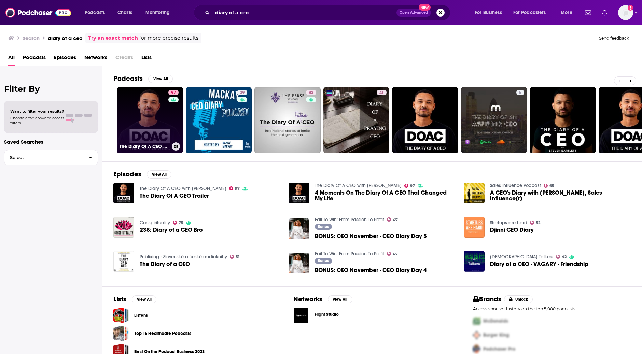
click at [141, 112] on link "97 The Diary Of A CEO with Steven Bartlett" at bounding box center [150, 120] width 66 height 66
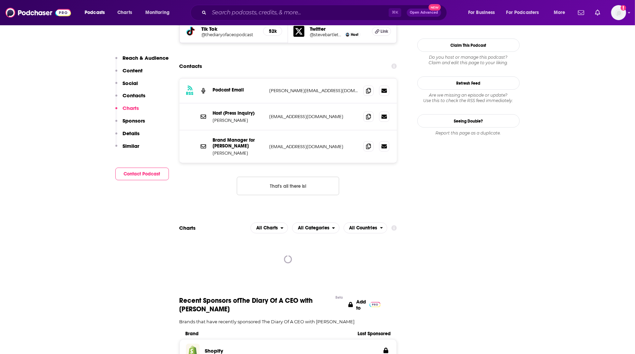
scroll to position [810, 0]
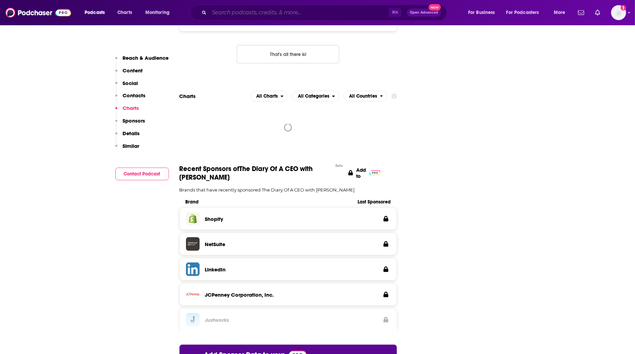
click at [237, 10] on input "Search podcasts, credits, & more..." at bounding box center [299, 12] width 180 height 11
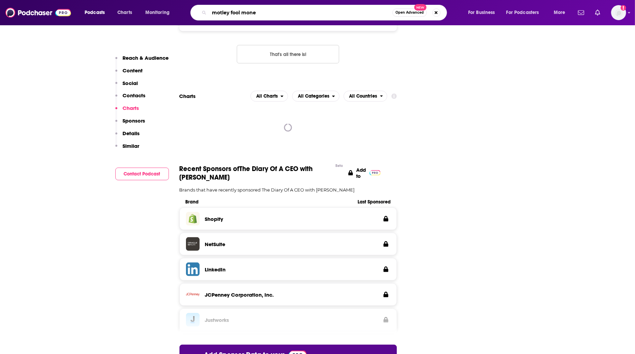
type input "motley fool money"
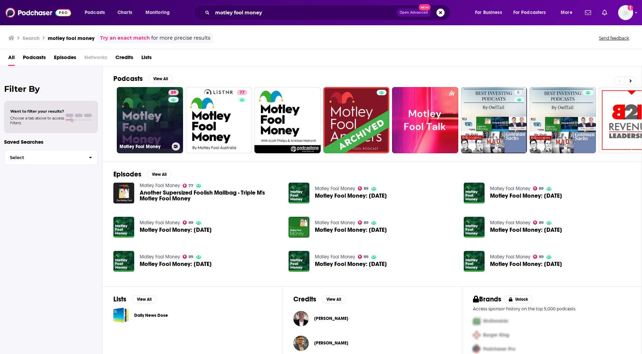
click at [136, 123] on link "89 Motley Fool Money" at bounding box center [150, 120] width 66 height 66
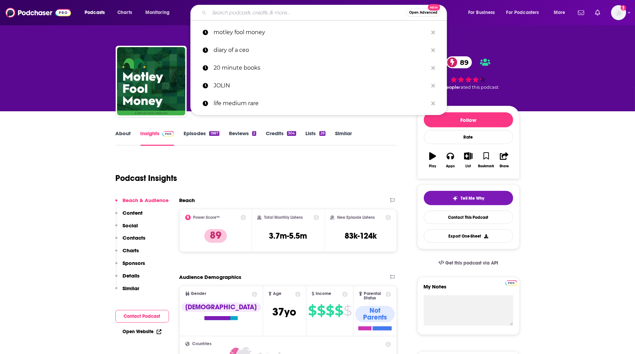
click at [240, 12] on input "Search podcasts, credits, & more..." at bounding box center [307, 12] width 197 height 11
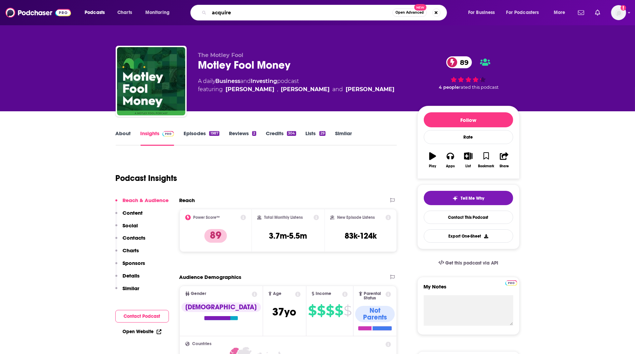
type input "acquired"
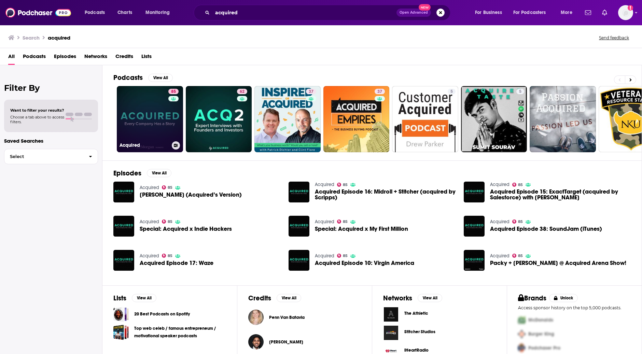
click at [172, 121] on div "85" at bounding box center [174, 115] width 12 height 53
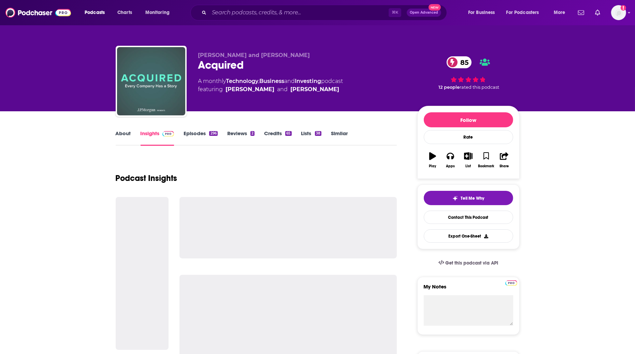
click at [170, 81] on img "Acquired" at bounding box center [151, 81] width 68 height 68
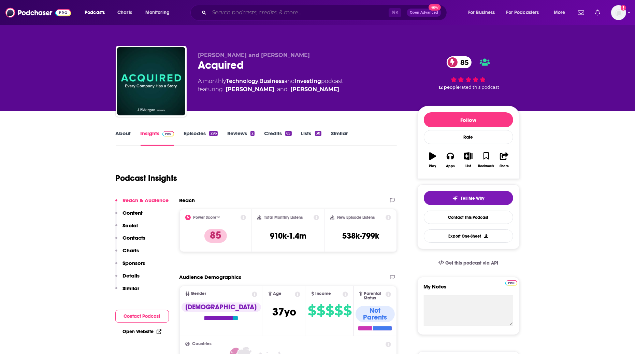
click at [256, 11] on input "Search podcasts, credits, & more..." at bounding box center [299, 12] width 180 height 11
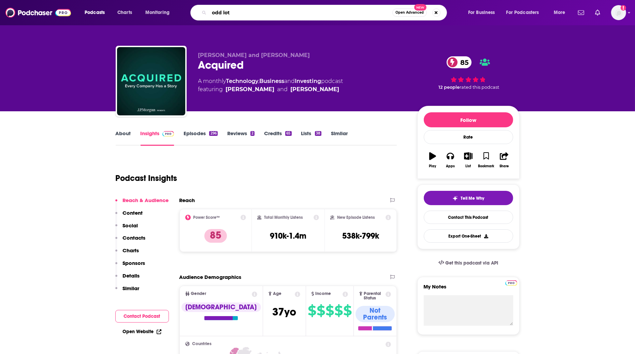
type input "odd lots"
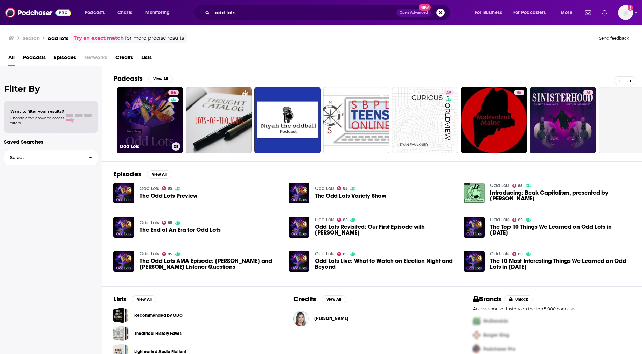
click at [162, 113] on link "85 Odd Lots" at bounding box center [150, 120] width 66 height 66
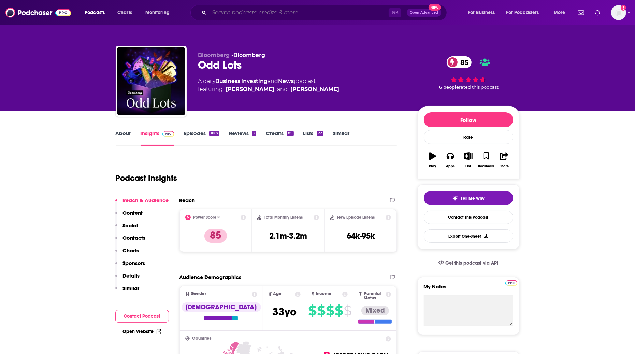
click at [234, 12] on input "Search podcasts, credits, & more..." at bounding box center [299, 12] width 180 height 11
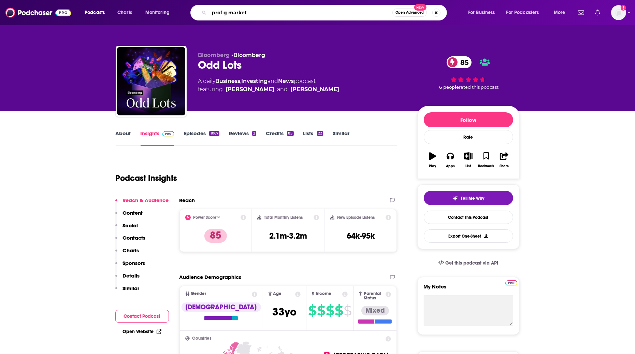
type input "prof g markets"
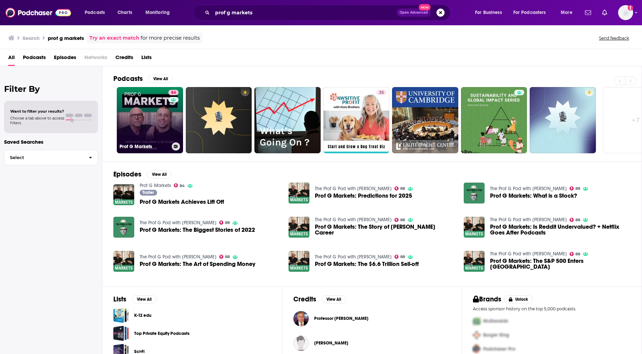
click at [173, 126] on div "84" at bounding box center [174, 116] width 12 height 53
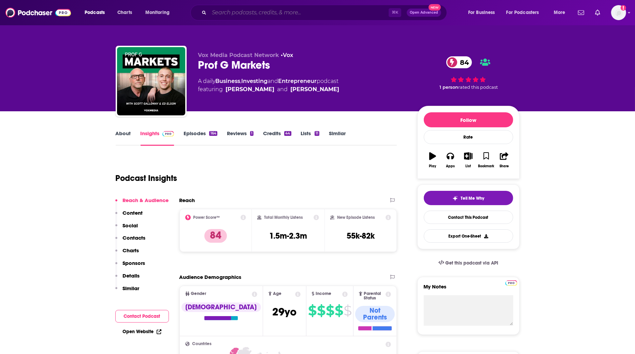
click at [315, 15] on input "Search podcasts, credits, & more..." at bounding box center [299, 12] width 180 height 11
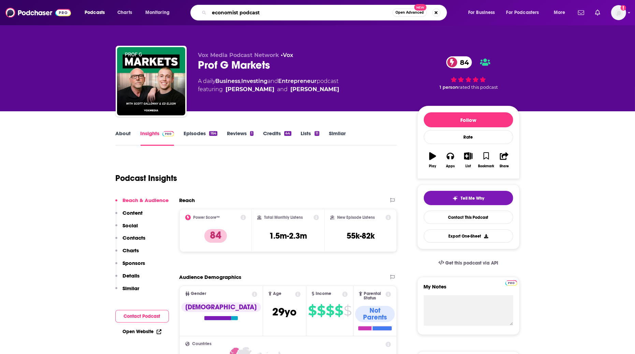
type input "economist podcasts"
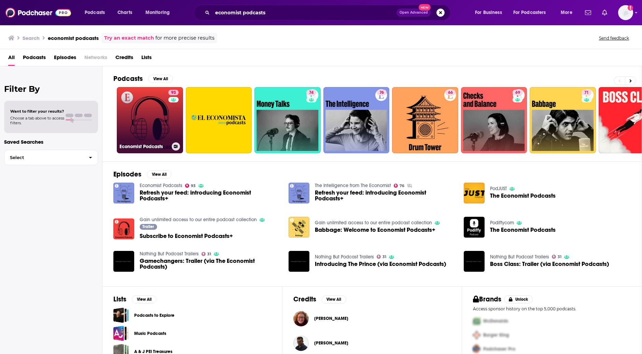
click at [138, 109] on link "93 Economist Podcasts" at bounding box center [150, 120] width 66 height 66
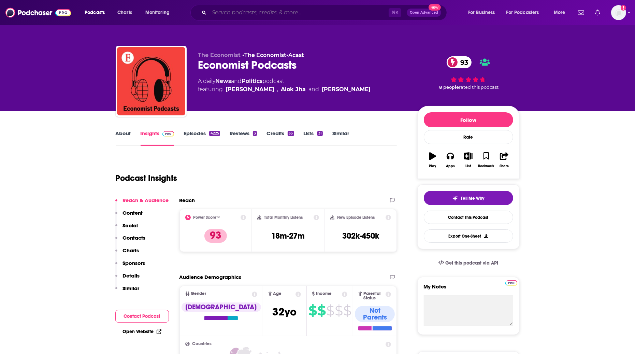
click at [290, 14] on input "Search podcasts, credits, & more..." at bounding box center [299, 12] width 180 height 11
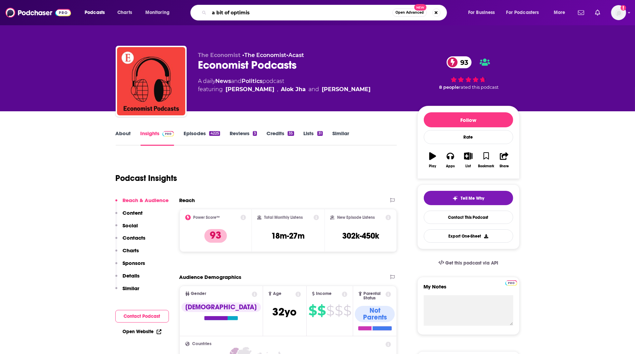
type input "a bit of optimism"
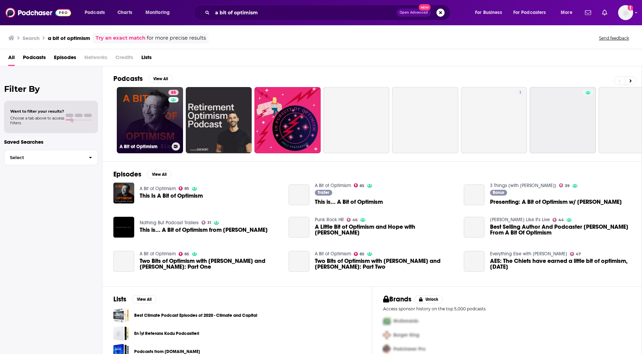
click at [158, 120] on link "85 A Bit of Optimism" at bounding box center [150, 120] width 66 height 66
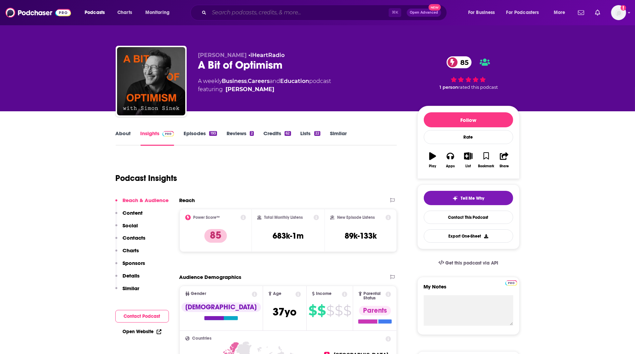
click at [259, 12] on input "Search podcasts, credits, & more..." at bounding box center [299, 12] width 180 height 11
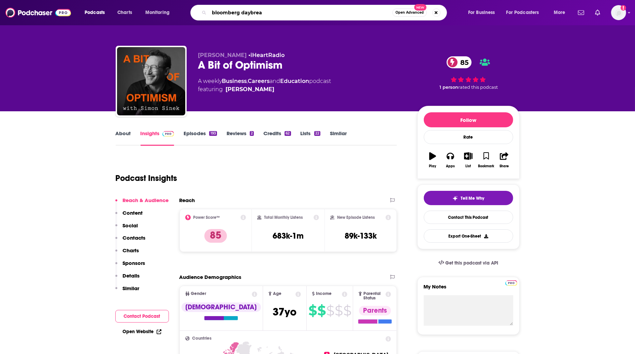
type input "bloomberg daybreak"
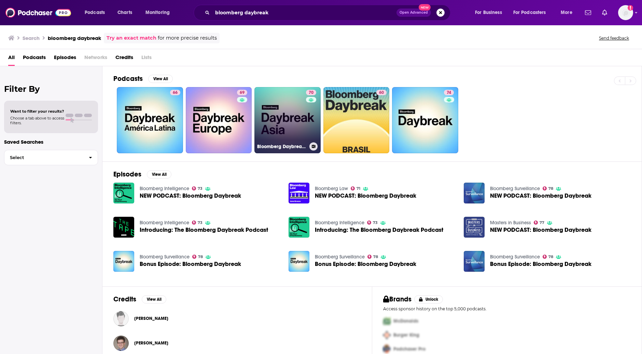
click at [277, 100] on link "70 Bloomberg Daybreak: Asia Edition" at bounding box center [287, 120] width 66 height 66
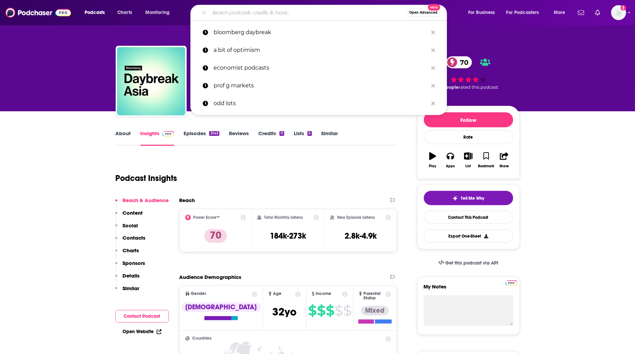
click at [278, 13] on input "Search podcasts, credits, & more..." at bounding box center [307, 12] width 197 height 11
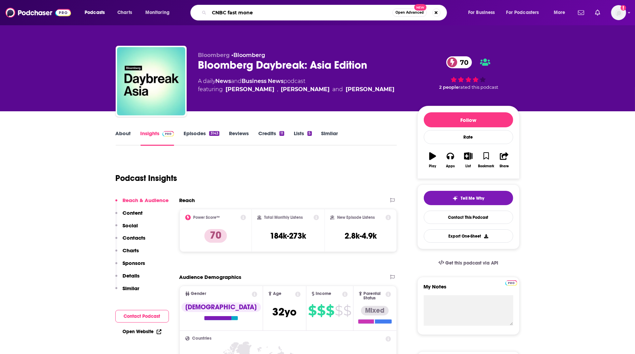
type input "CNBC fast money"
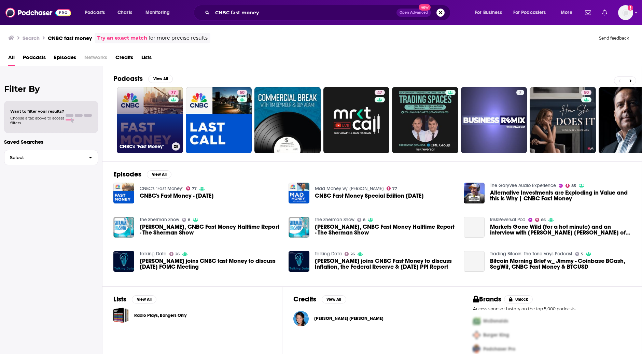
click at [142, 121] on link "77 CNBC's "Fast Money"" at bounding box center [150, 120] width 66 height 66
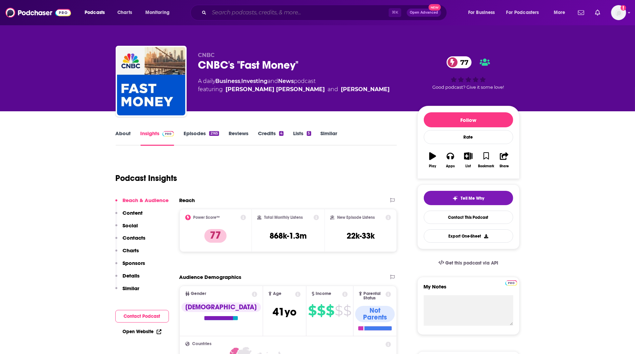
click at [272, 12] on input "Search podcasts, credits, & more..." at bounding box center [299, 12] width 180 height 11
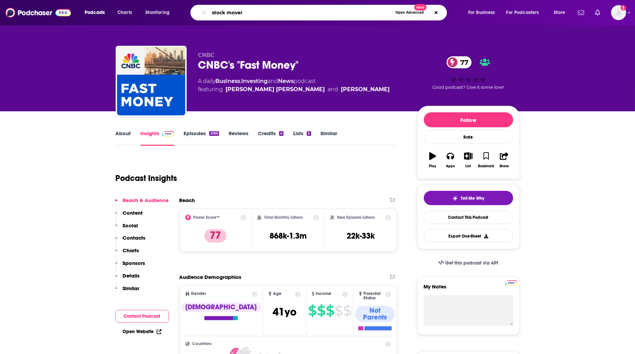
type input "stock movers"
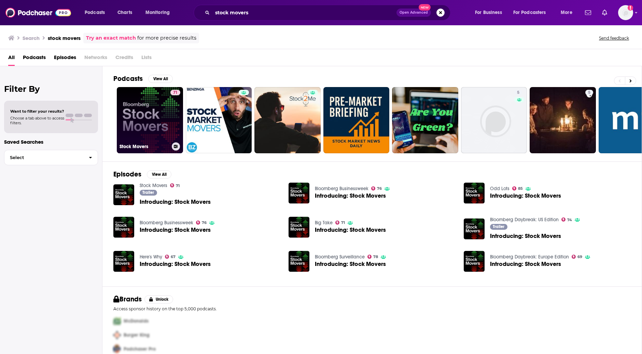
click at [145, 135] on link "71 Stock Movers" at bounding box center [150, 120] width 66 height 66
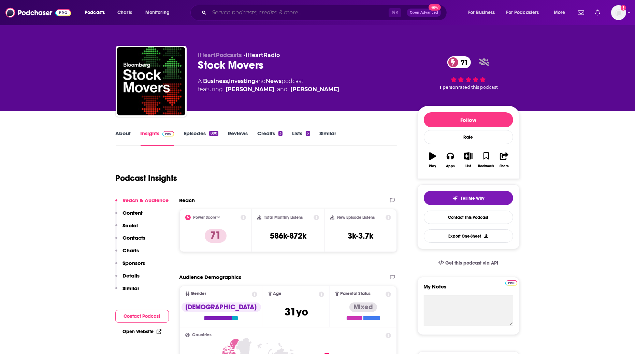
click at [253, 12] on input "Search podcasts, credits, & more..." at bounding box center [299, 12] width 180 height 11
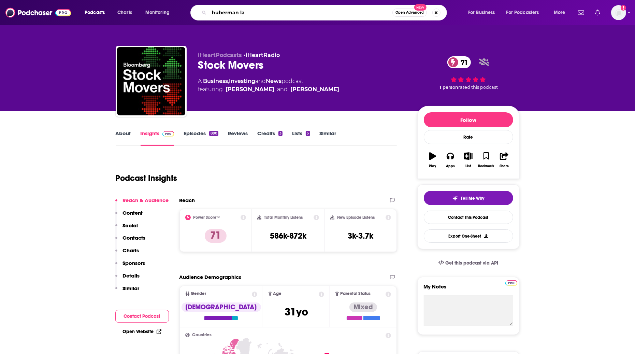
type input "huberman lab"
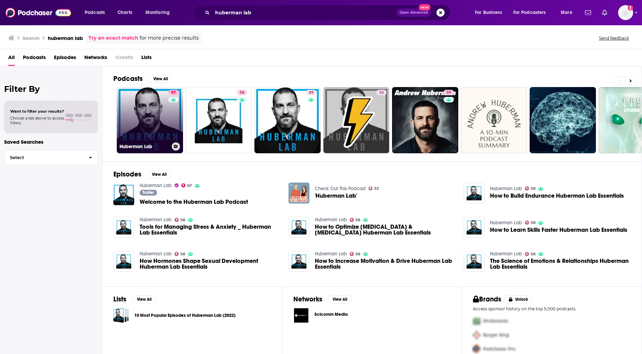
click at [144, 108] on link "97 Huberman Lab" at bounding box center [150, 120] width 66 height 66
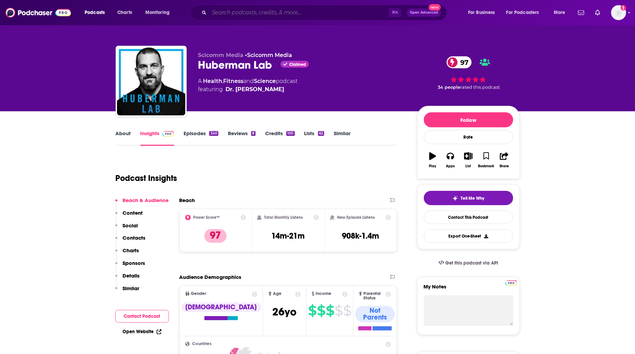
click at [271, 13] on input "Search podcasts, credits, & more..." at bounding box center [299, 12] width 180 height 11
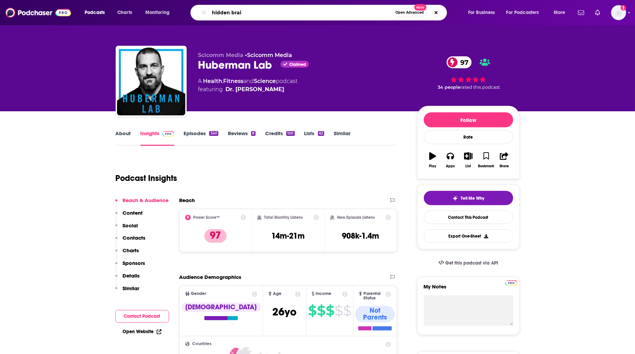
type input "hidden brain"
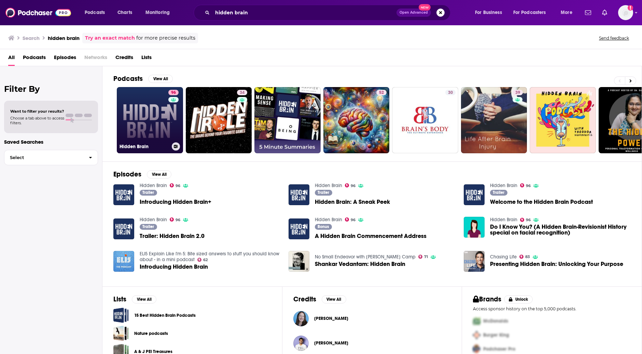
click at [162, 124] on link "96 Hidden Brain" at bounding box center [150, 120] width 66 height 66
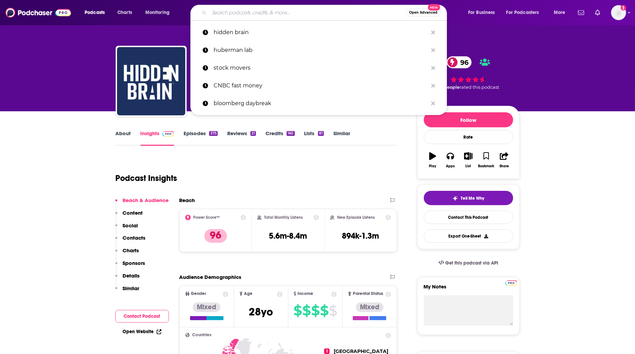
click at [225, 14] on input "Search podcasts, credits, & more..." at bounding box center [307, 12] width 197 height 11
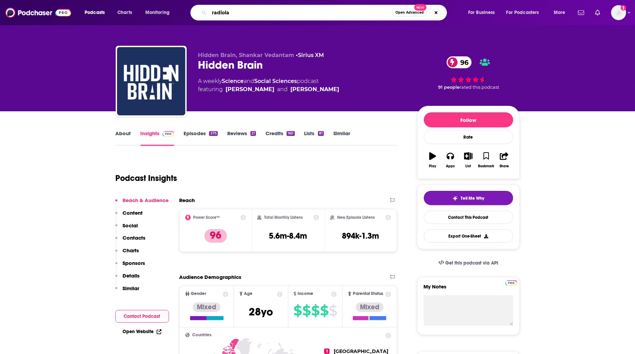
type input "radiolab"
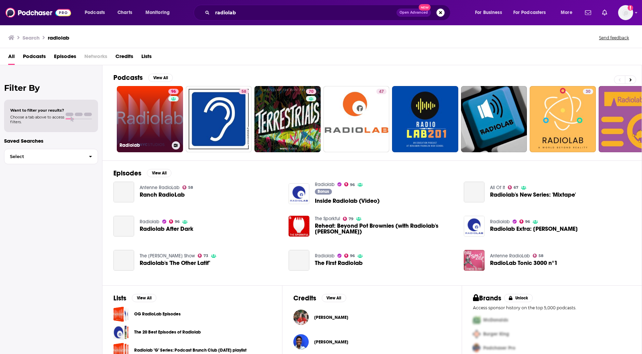
click at [153, 123] on link "96 Radiolab" at bounding box center [150, 119] width 66 height 66
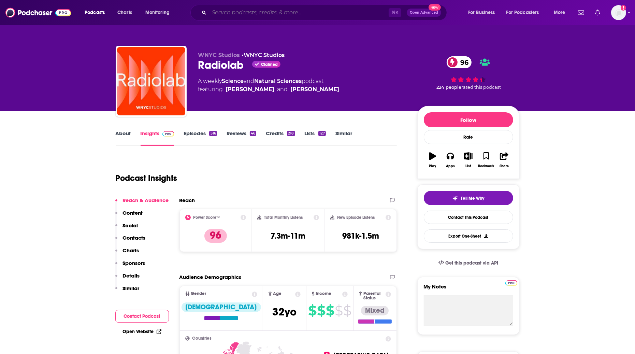
click at [246, 13] on input "Search podcasts, credits, & more..." at bounding box center [299, 12] width 180 height 11
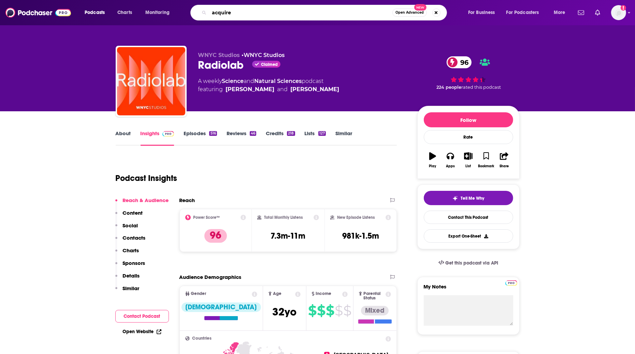
type input "acquired"
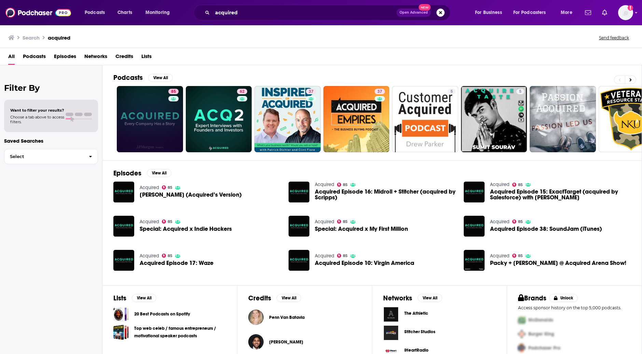
click at [150, 120] on link "85" at bounding box center [150, 119] width 66 height 66
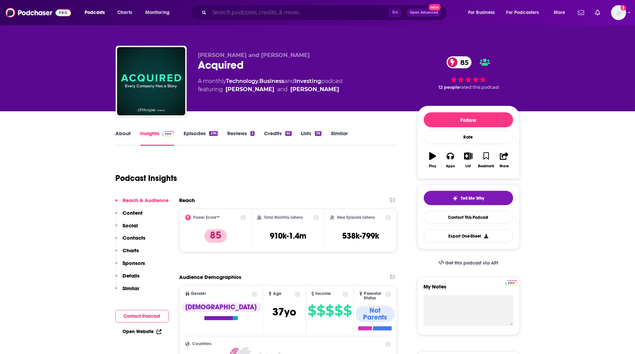
click at [317, 13] on input "Search podcasts, credits, & more..." at bounding box center [299, 12] width 180 height 11
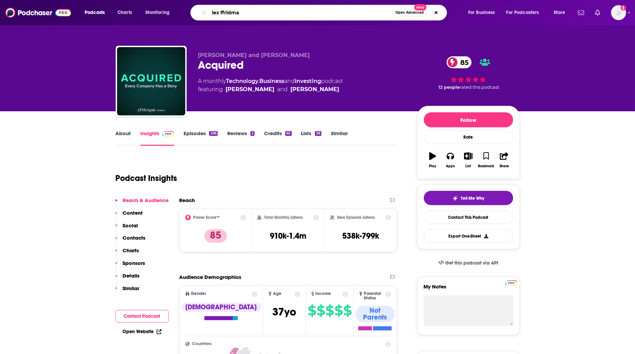
type input "lex ffridman"
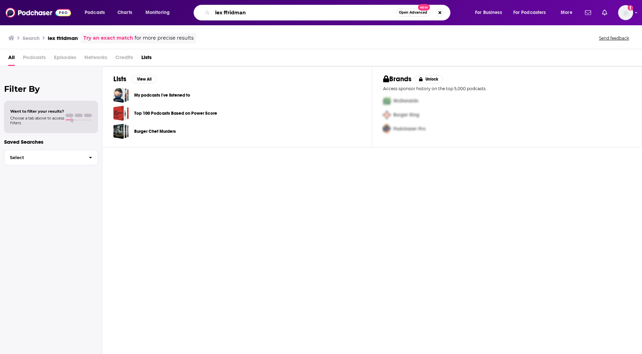
click at [221, 13] on input "lex ffridman" at bounding box center [303, 12] width 183 height 11
click at [229, 14] on input "lex ffridman" at bounding box center [303, 12] width 183 height 11
type input "lex fridman"
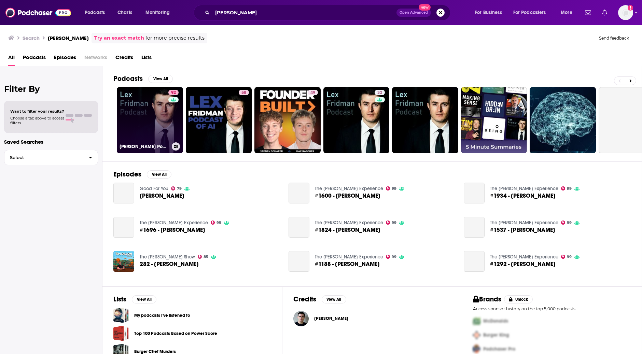
click at [144, 124] on link "92 Lex Fridman Podcast" at bounding box center [150, 120] width 66 height 66
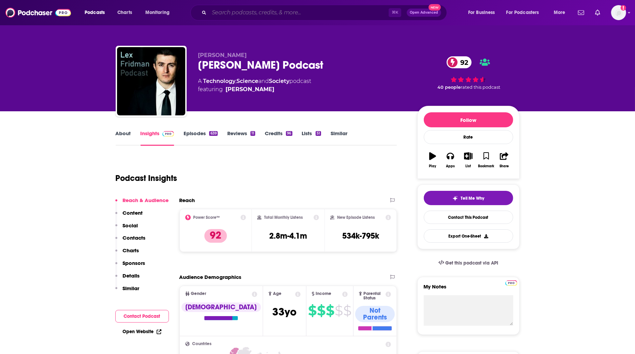
click at [250, 11] on input "Search podcasts, credits, & more..." at bounding box center [299, 12] width 180 height 11
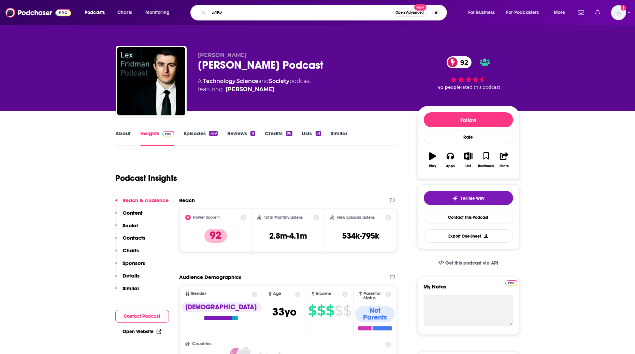
type input "a16z"
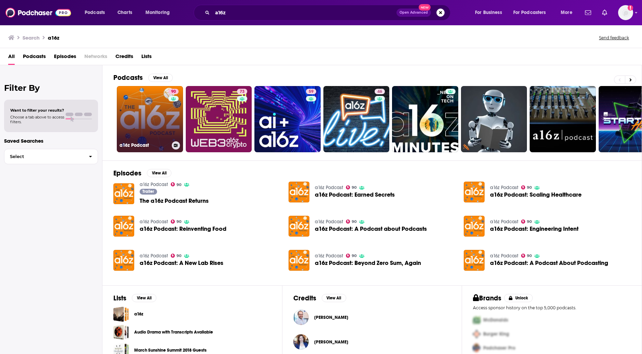
click at [145, 125] on link "90 a16z Podcast" at bounding box center [150, 119] width 66 height 66
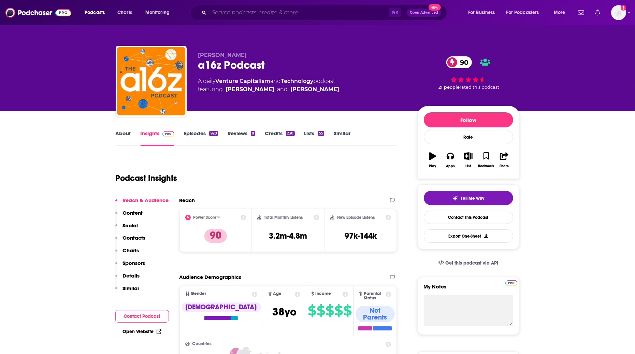
click at [243, 11] on input "Search podcasts, credits, & more..." at bounding box center [299, 12] width 180 height 11
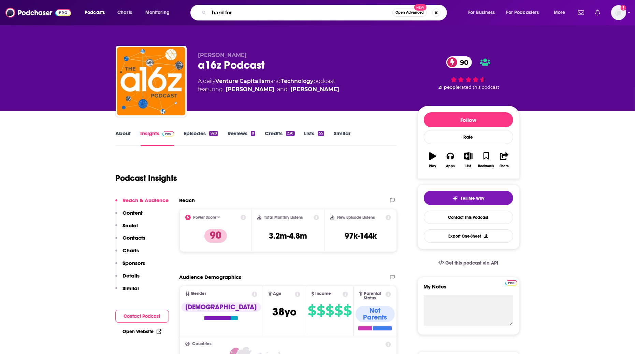
type input "hard fork"
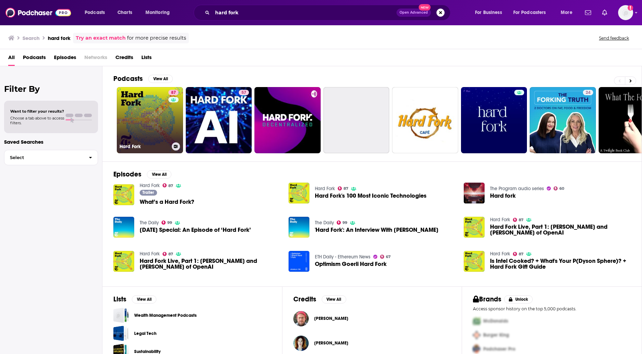
click at [136, 111] on link "87 Hard Fork" at bounding box center [150, 120] width 66 height 66
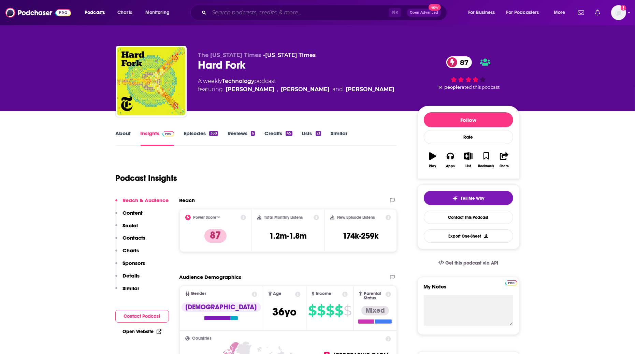
click at [368, 14] on input "Search podcasts, credits, & more..." at bounding box center [299, 12] width 180 height 11
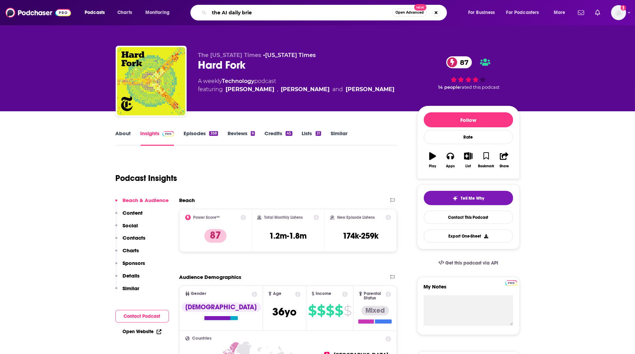
type input "the AI daily brief"
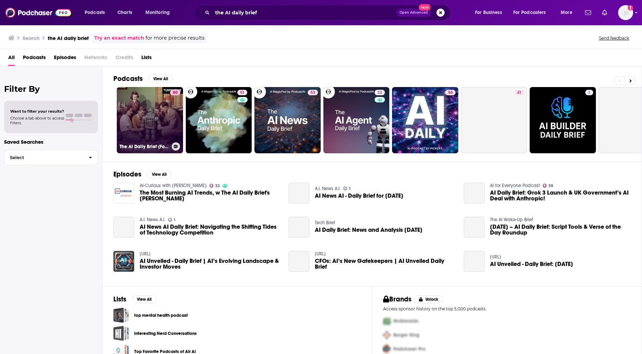
click at [146, 114] on link "80 The AI Daily Brief (Formerly The AI Breakdown): Artificial Intelligence News…" at bounding box center [150, 120] width 66 height 66
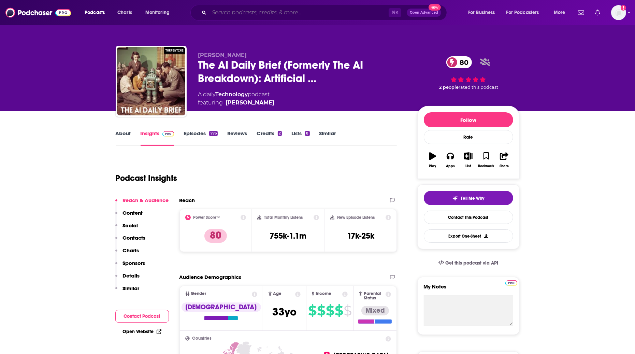
click at [231, 14] on input "Search podcasts, credits, & more..." at bounding box center [299, 12] width 180 height 11
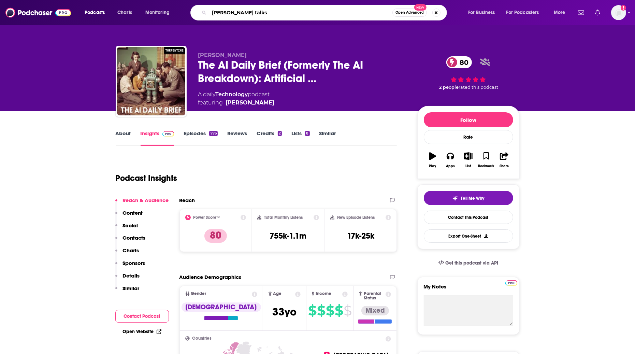
type input "ted talks"
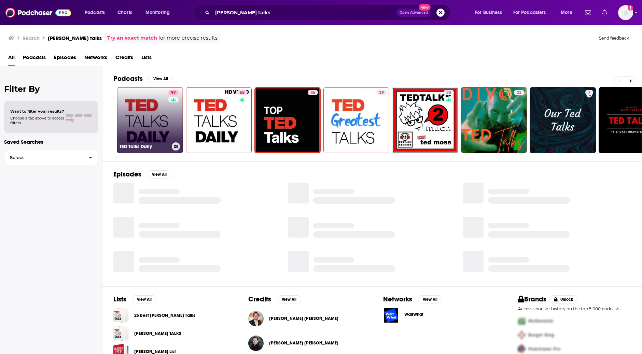
click at [160, 124] on link "97 TED Talks Daily" at bounding box center [150, 120] width 66 height 66
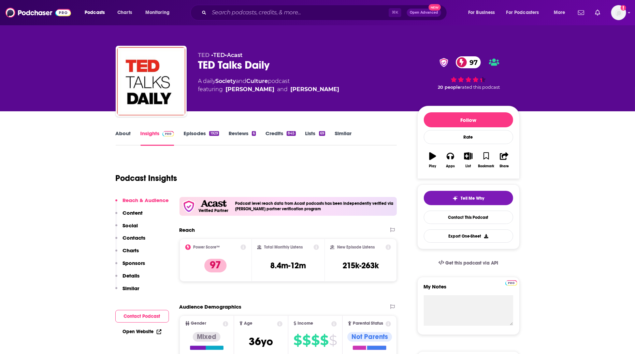
click at [360, 18] on div "⌘ K Open Advanced New" at bounding box center [319, 13] width 257 height 16
click at [361, 16] on input "Search podcasts, credits, & more..." at bounding box center [299, 12] width 180 height 11
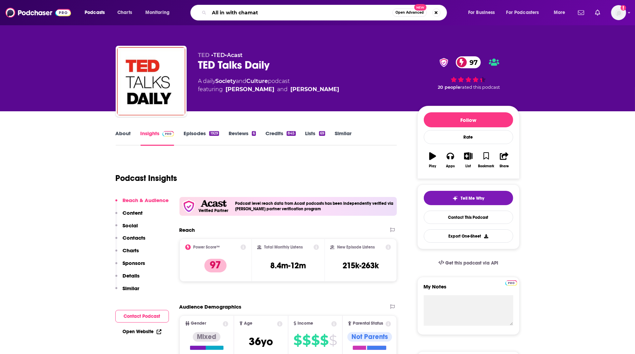
type input "All in with chamath"
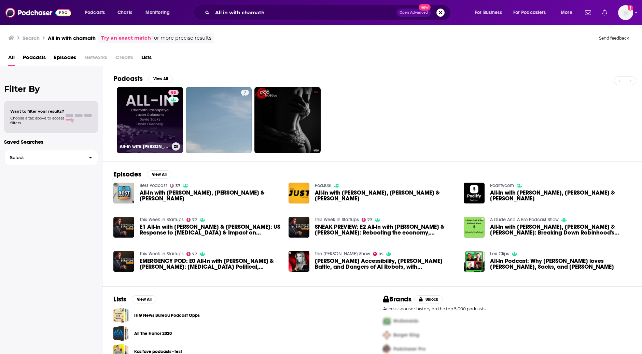
click at [154, 122] on link "88 All-In with Chamath, Jason, Sacks & Friedberg" at bounding box center [150, 120] width 66 height 66
